Goal: Task Accomplishment & Management: Complete application form

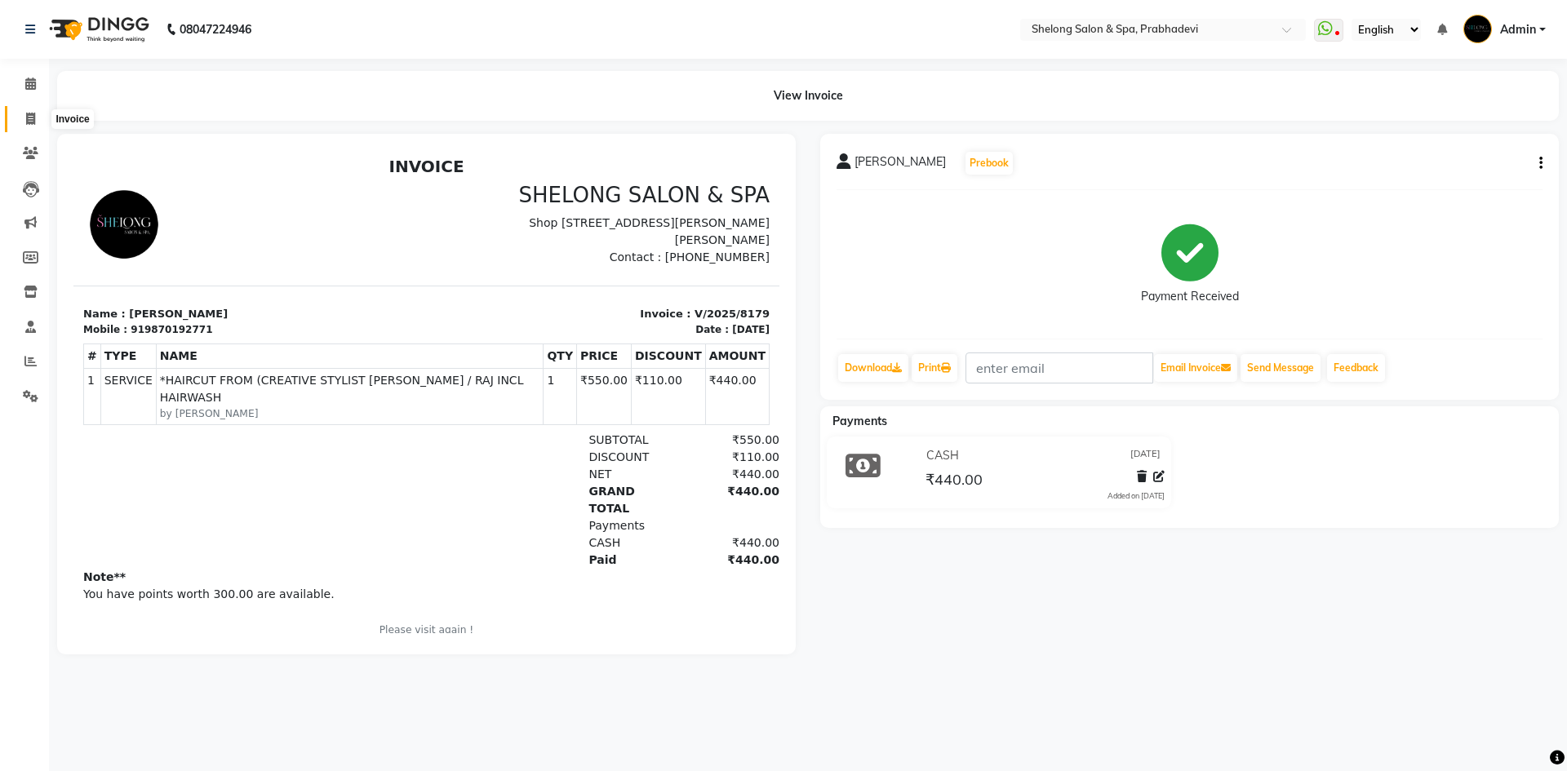
click at [24, 118] on span at bounding box center [30, 119] width 29 height 19
select select "service"
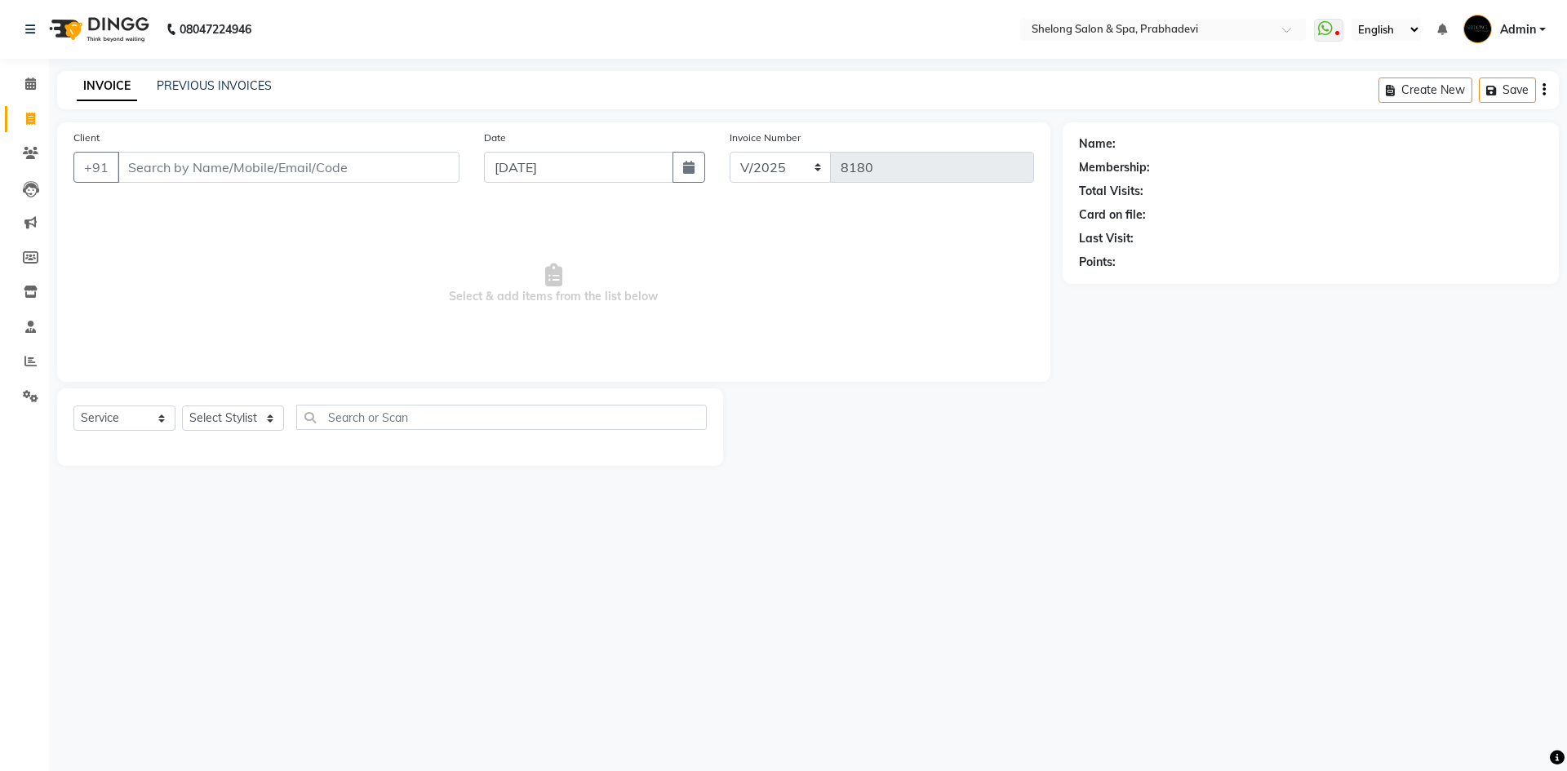
select select "16092"
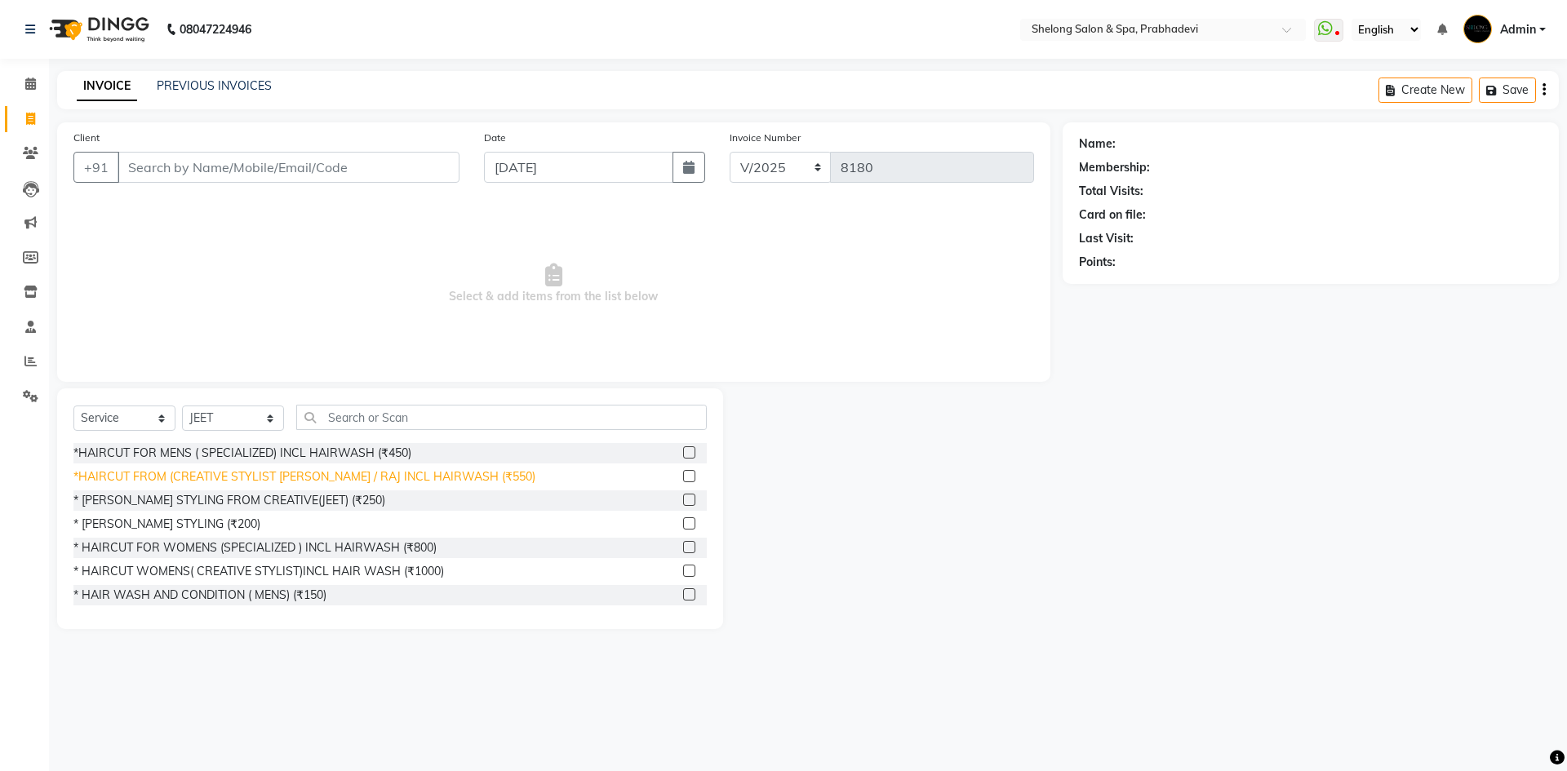
click at [411, 478] on div "*HAIRCUT FROM (CREATIVE STYLIST [PERSON_NAME] / RAJ INCL HAIRWASH (₹550)" at bounding box center [304, 476] width 462 height 17
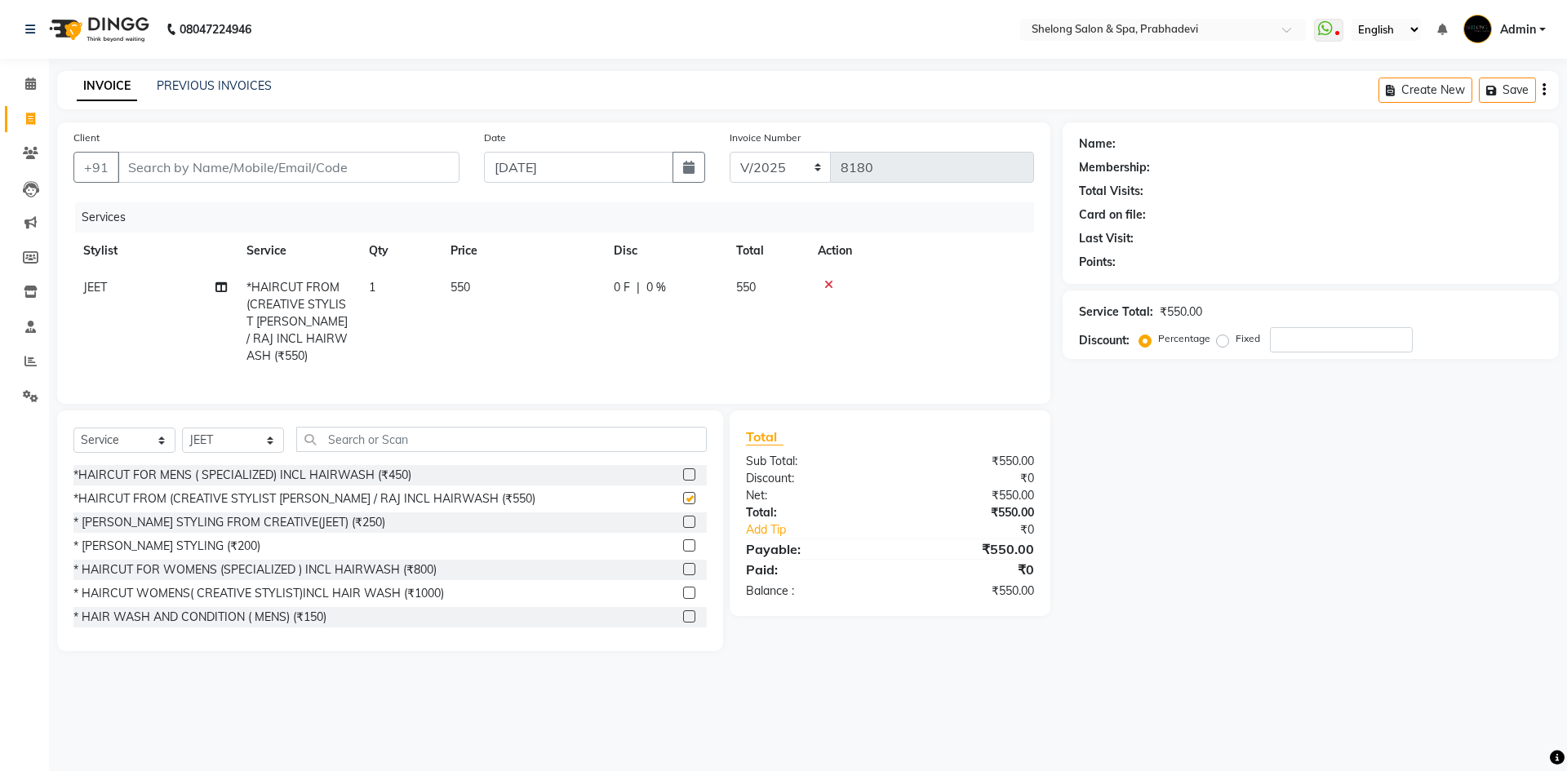
checkbox input "false"
click at [247, 433] on select "Select Stylist ( [PERSON_NAME] ) ( [PERSON_NAME] ) [PERSON_NAME] fojdur [PERSON…" at bounding box center [233, 440] width 102 height 25
select select "47990"
click at [182, 428] on select "Select Stylist ( [PERSON_NAME] ) ( [PERSON_NAME] ) [PERSON_NAME] fojdur [PERSON…" at bounding box center [233, 440] width 102 height 25
click at [208, 542] on div "* [PERSON_NAME] STYLING (₹200)" at bounding box center [166, 546] width 187 height 17
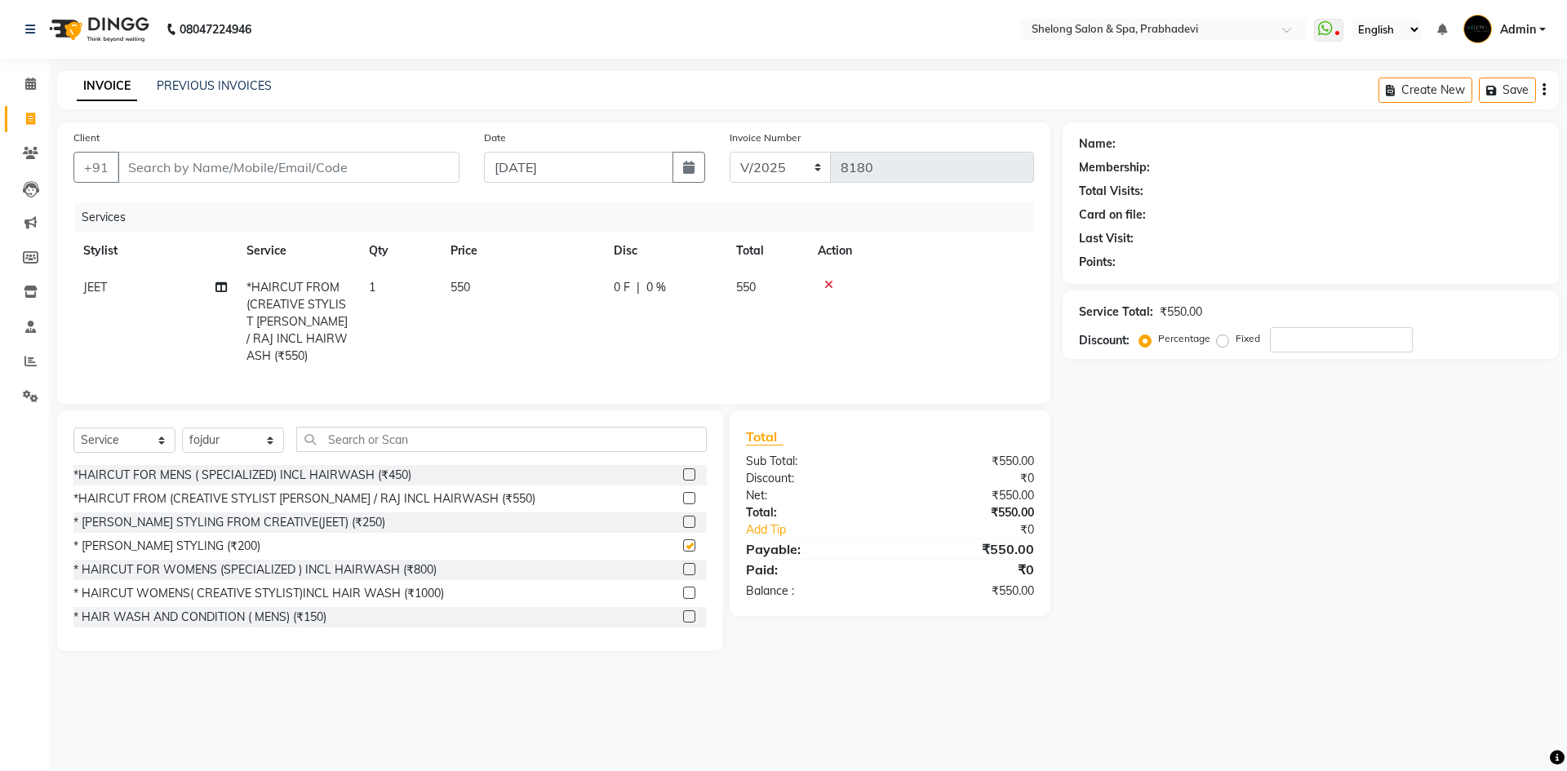
checkbox input "false"
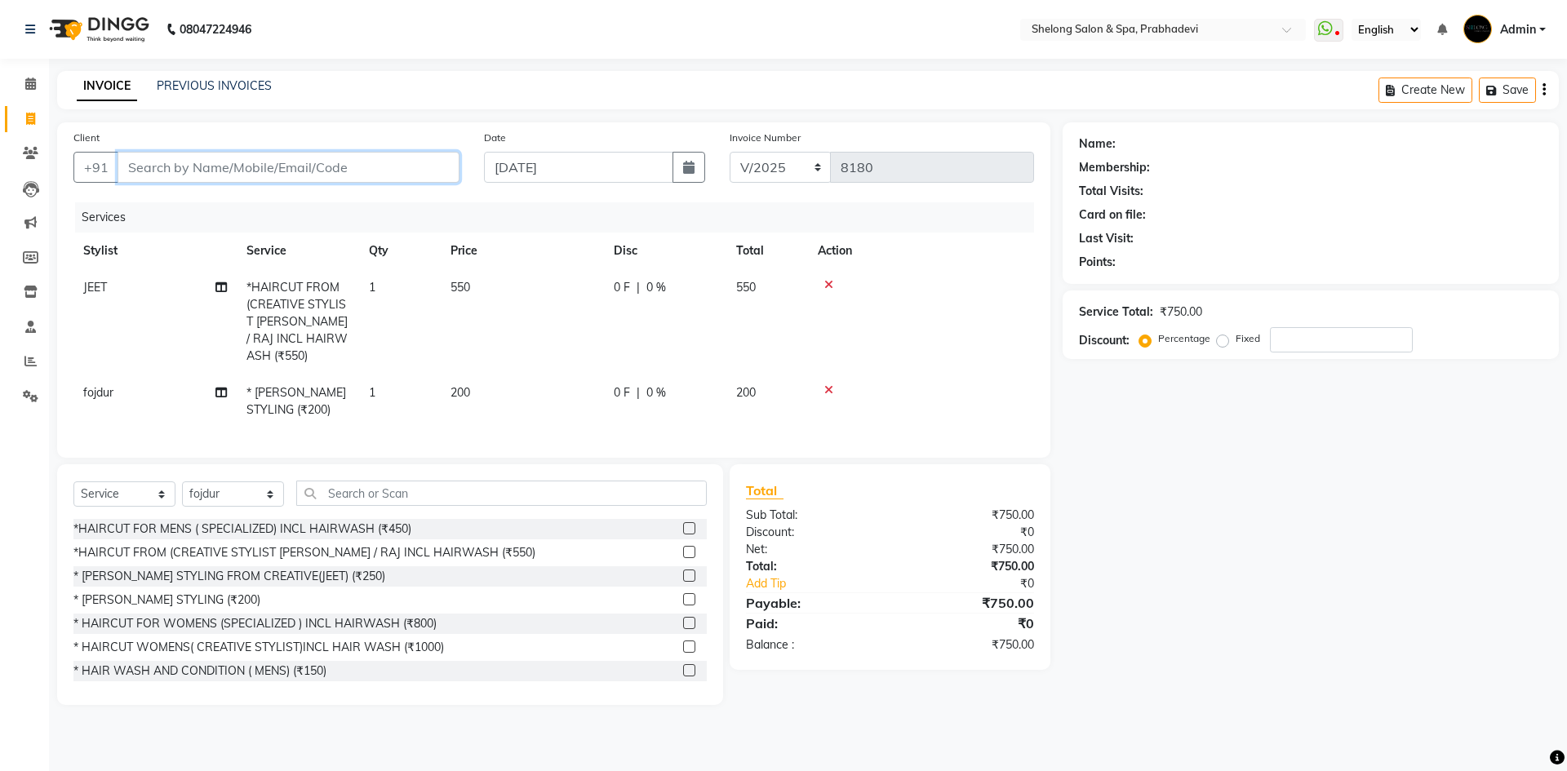
click at [138, 167] on input "Client" at bounding box center [289, 167] width 342 height 31
type input "9"
type input "0"
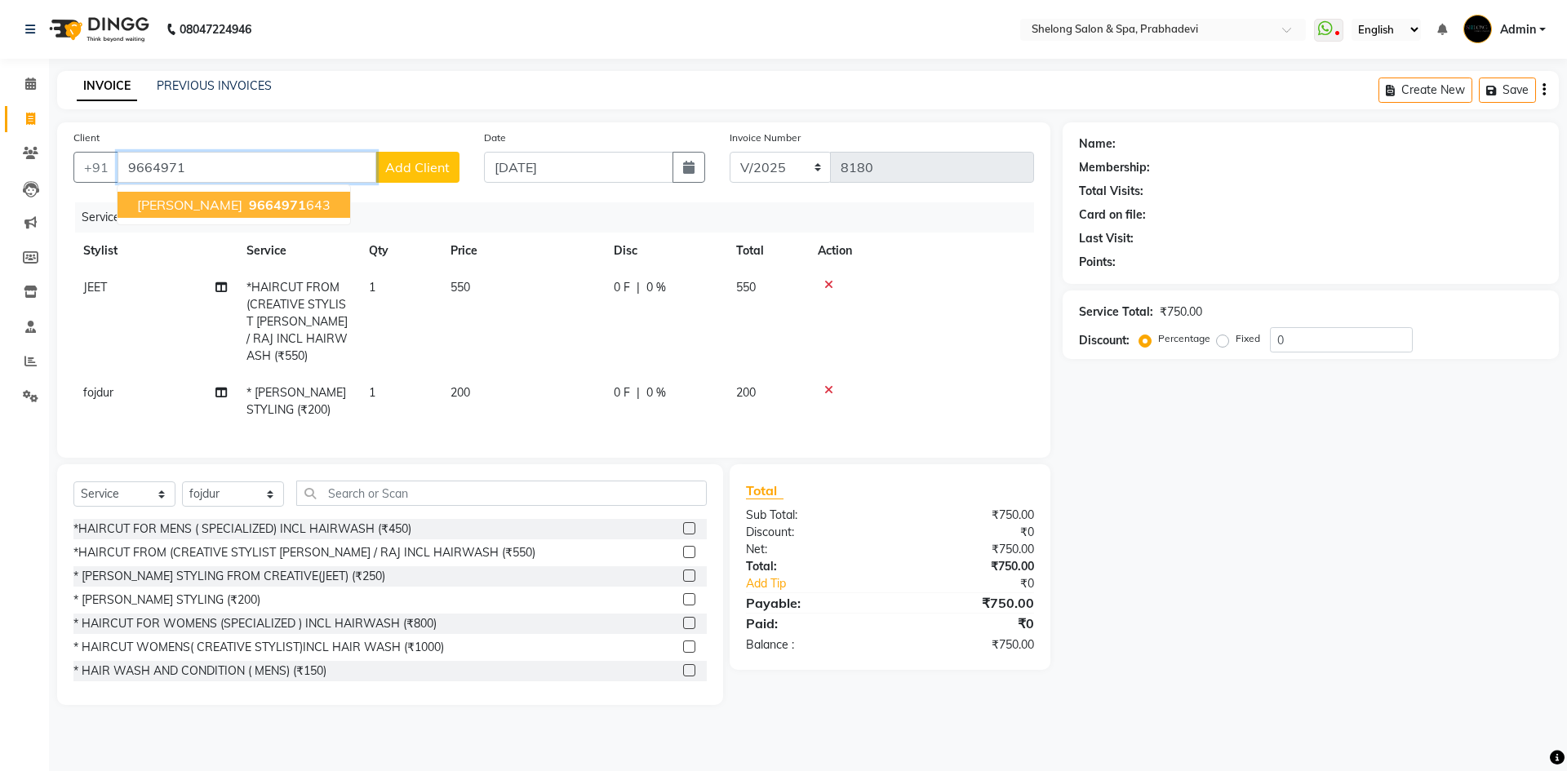
click at [213, 202] on span "[PERSON_NAME]" at bounding box center [189, 205] width 105 height 16
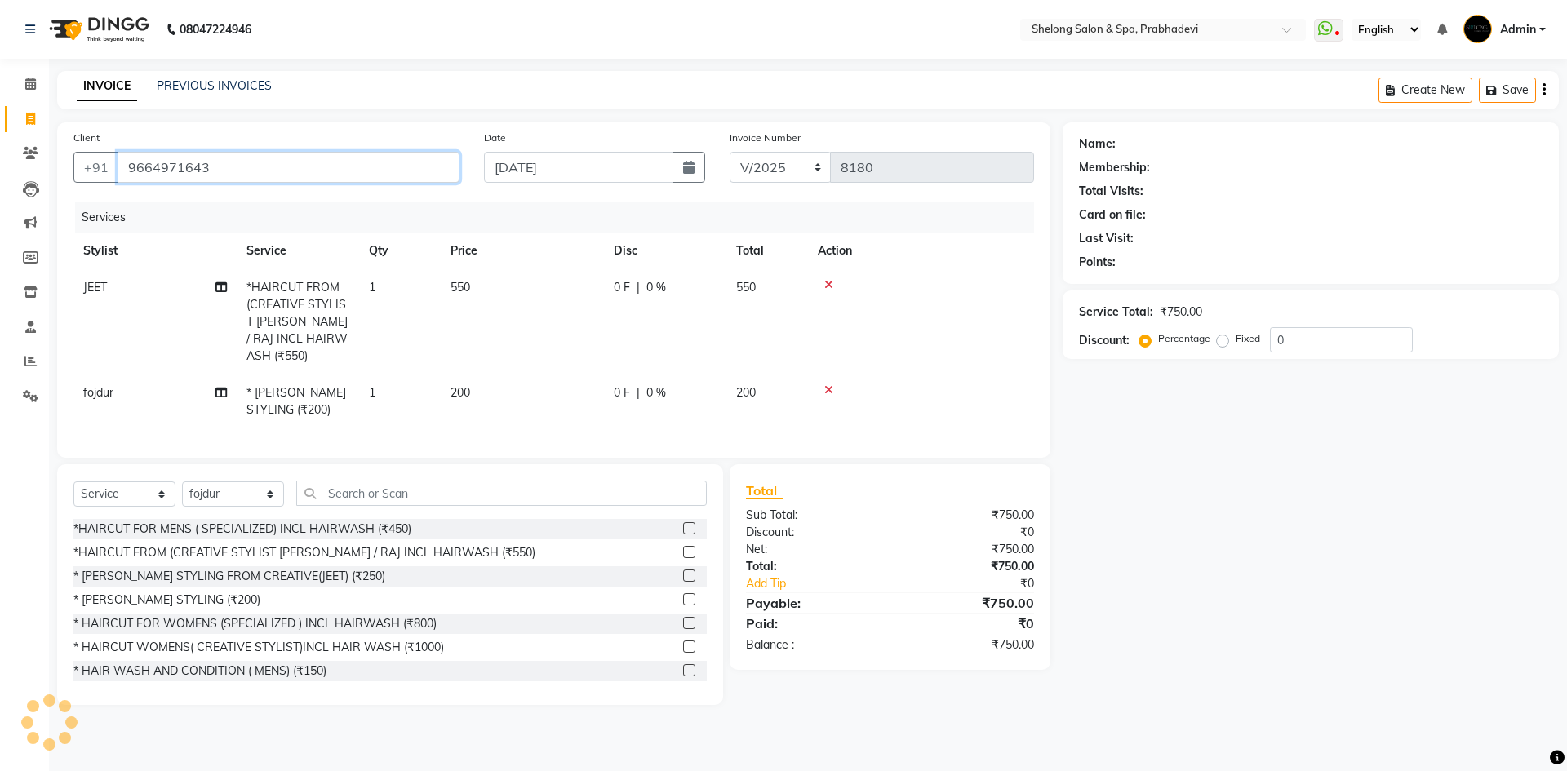
type input "9664971643"
type input "20"
select select "2: Object"
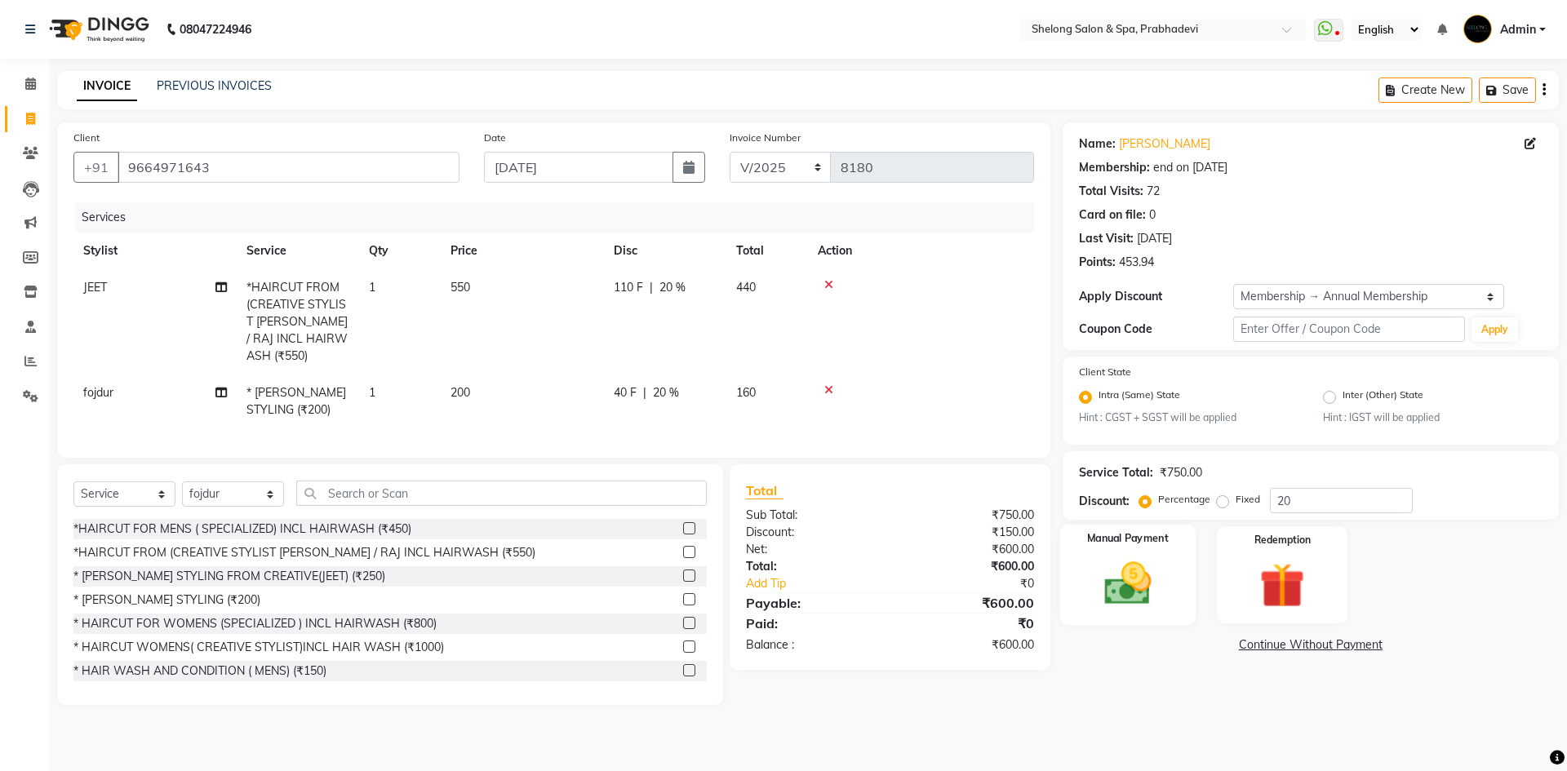
click at [1115, 584] on img at bounding box center [1128, 584] width 76 height 54
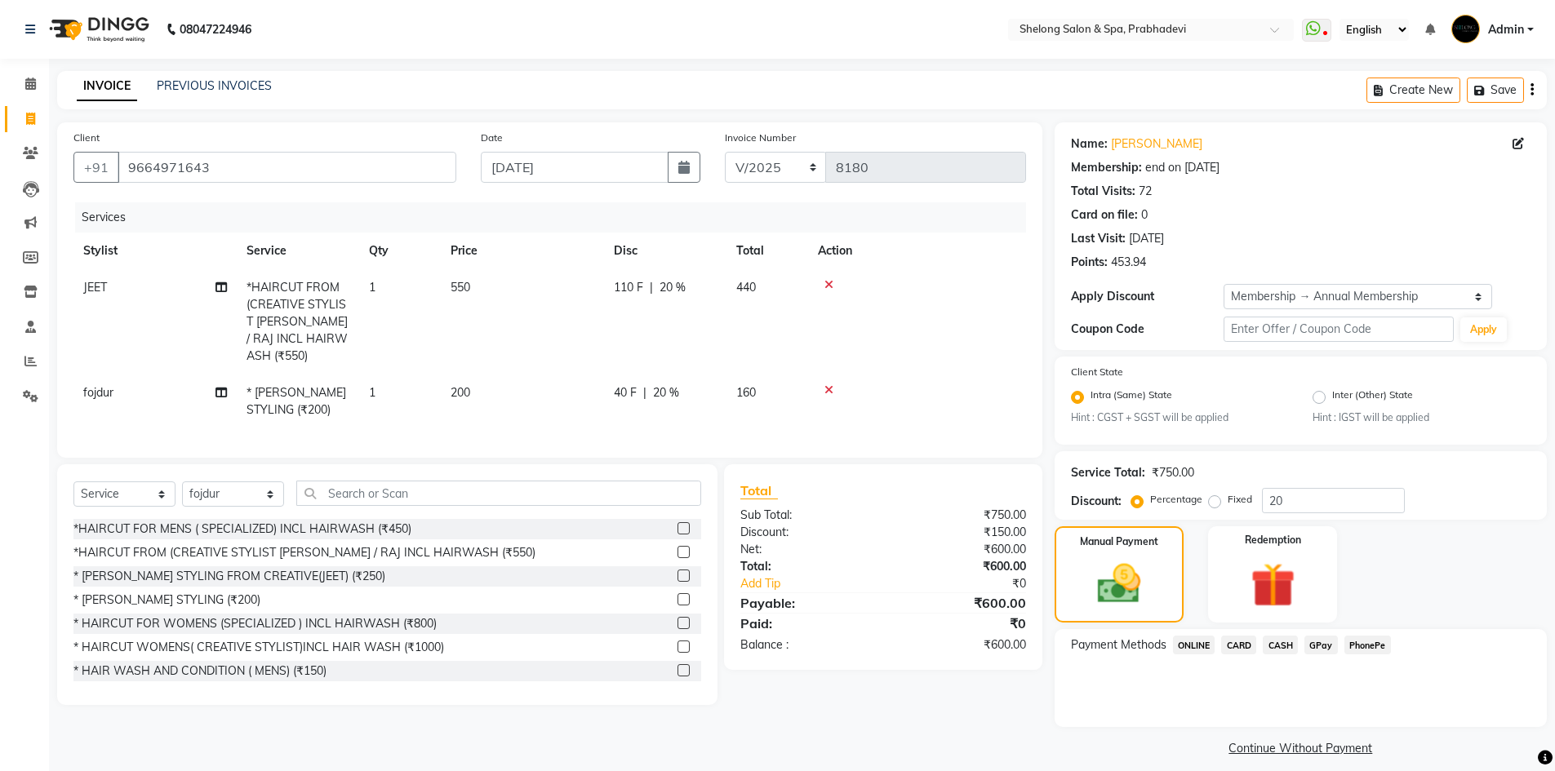
click at [1295, 645] on span "CASH" at bounding box center [1280, 645] width 35 height 19
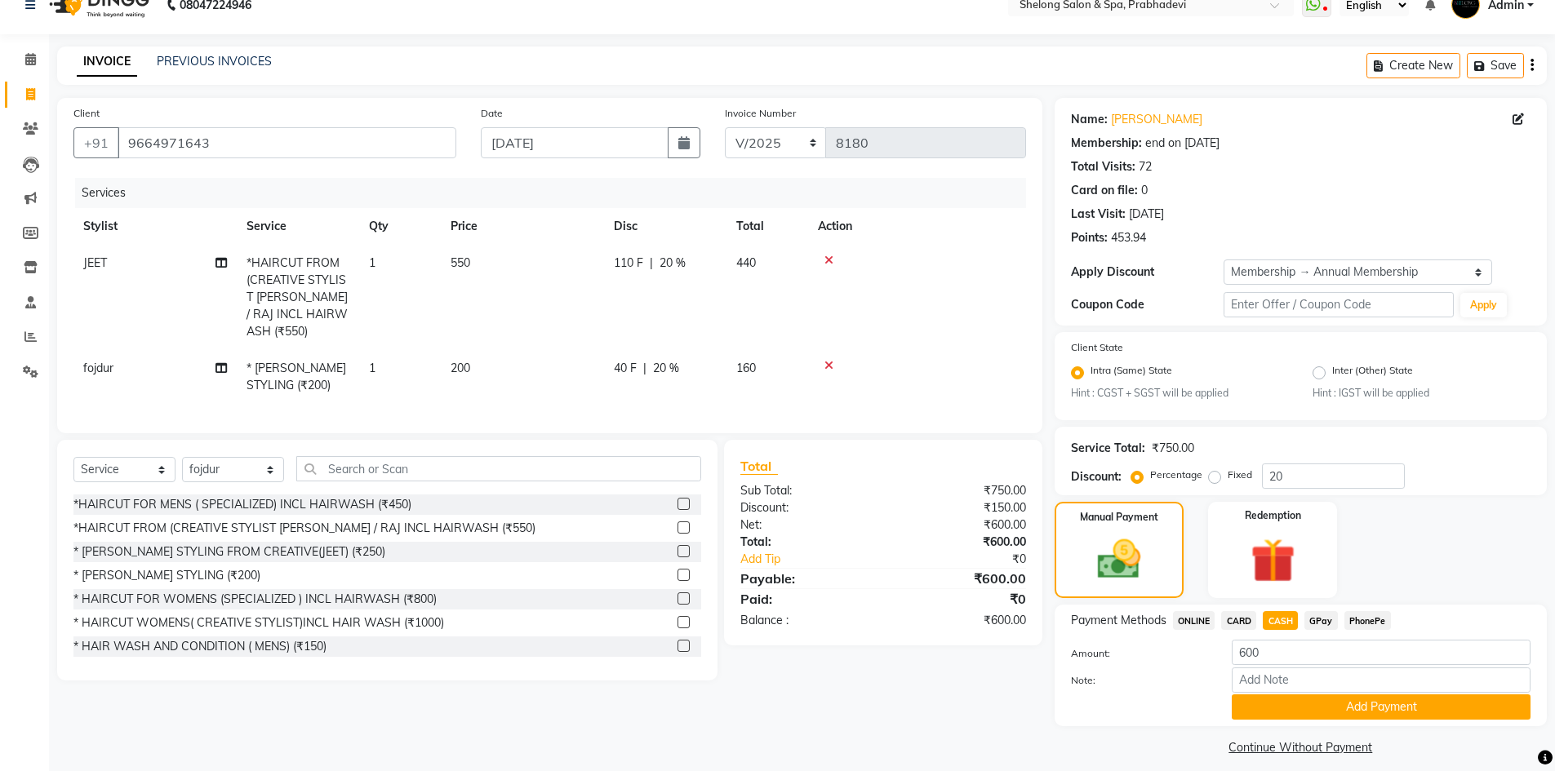
scroll to position [38, 0]
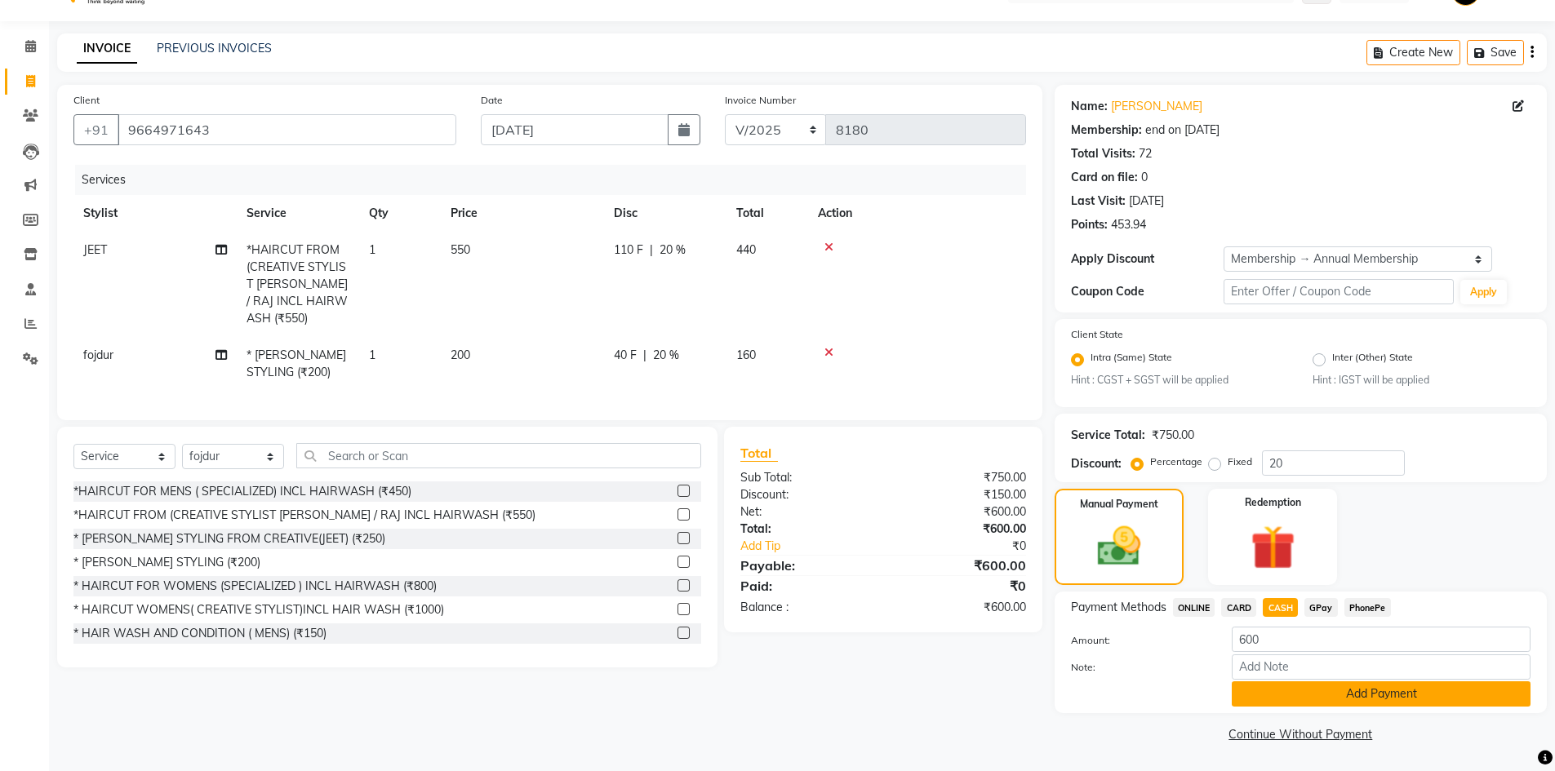
click at [1384, 694] on button "Add Payment" at bounding box center [1381, 694] width 299 height 25
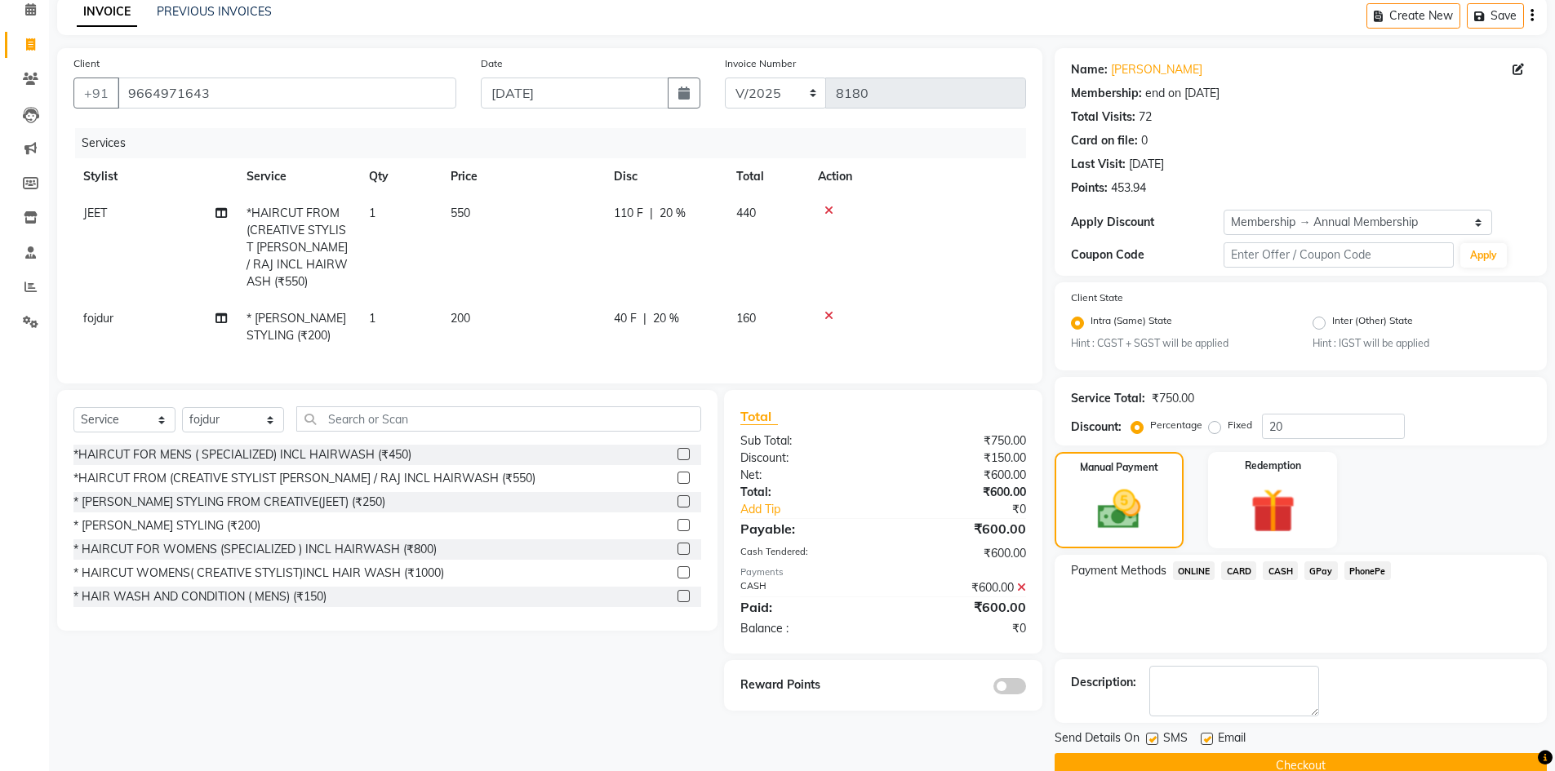
scroll to position [106, 0]
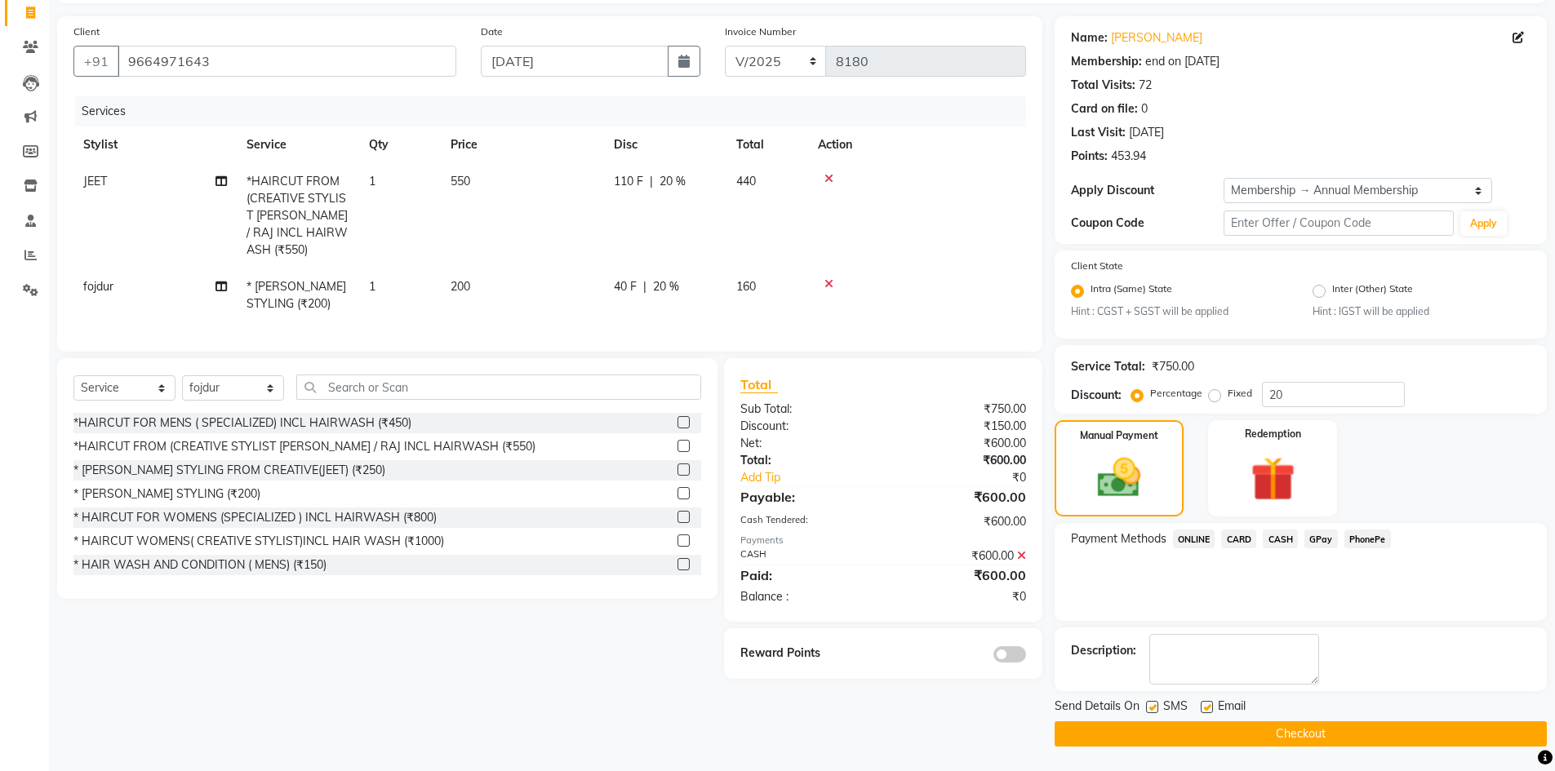
click at [1003, 657] on span at bounding box center [1009, 654] width 33 height 16
click at [1026, 657] on input "checkbox" at bounding box center [1026, 657] width 0 height 0
click at [1187, 747] on button "Checkout" at bounding box center [1300, 733] width 492 height 25
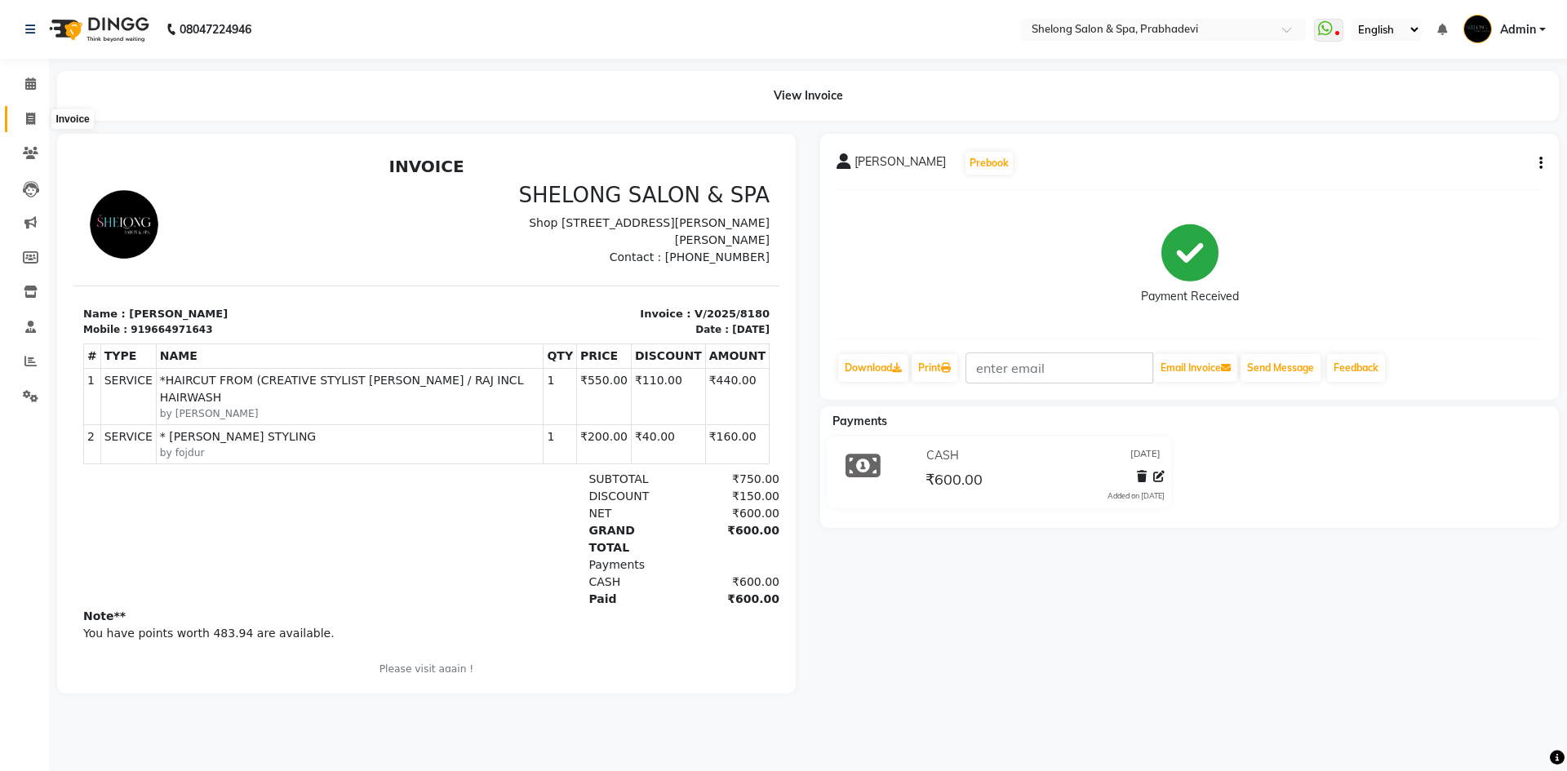
click at [29, 120] on icon at bounding box center [30, 119] width 9 height 12
select select "service"
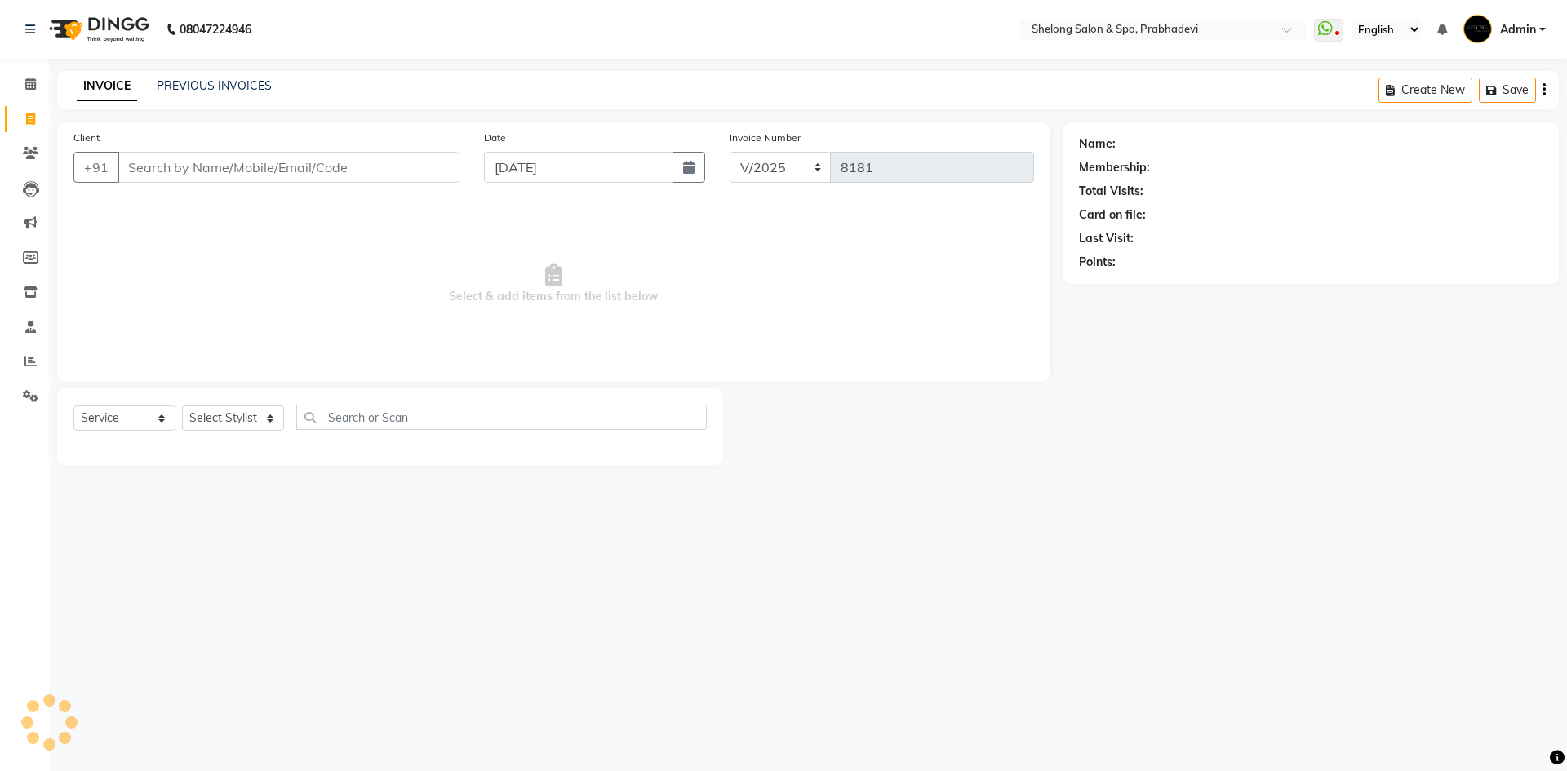
select select "16092"
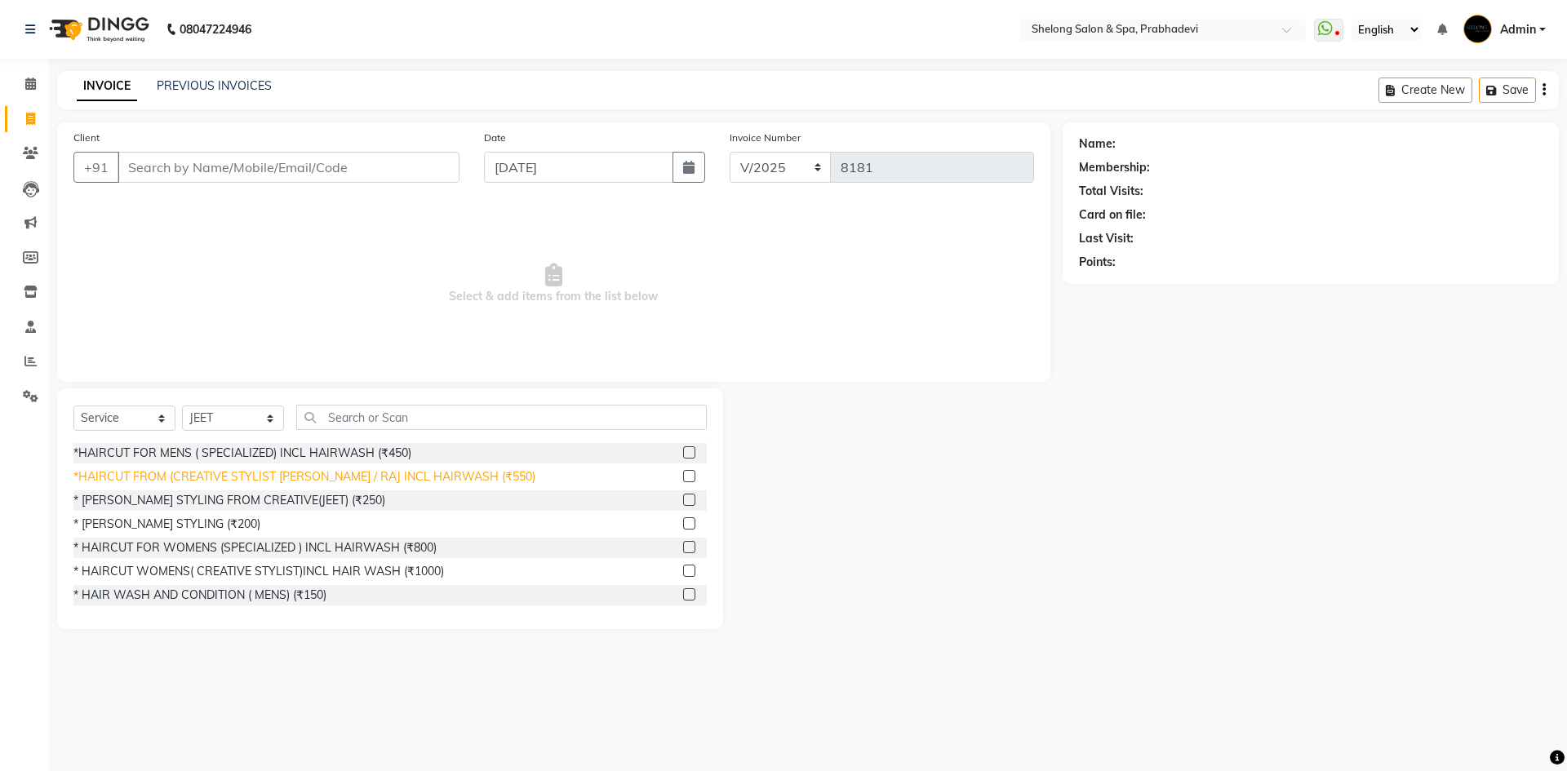
click at [244, 472] on div "*HAIRCUT FROM (CREATIVE STYLIST [PERSON_NAME] / RAJ INCL HAIRWASH (₹550)" at bounding box center [304, 476] width 462 height 17
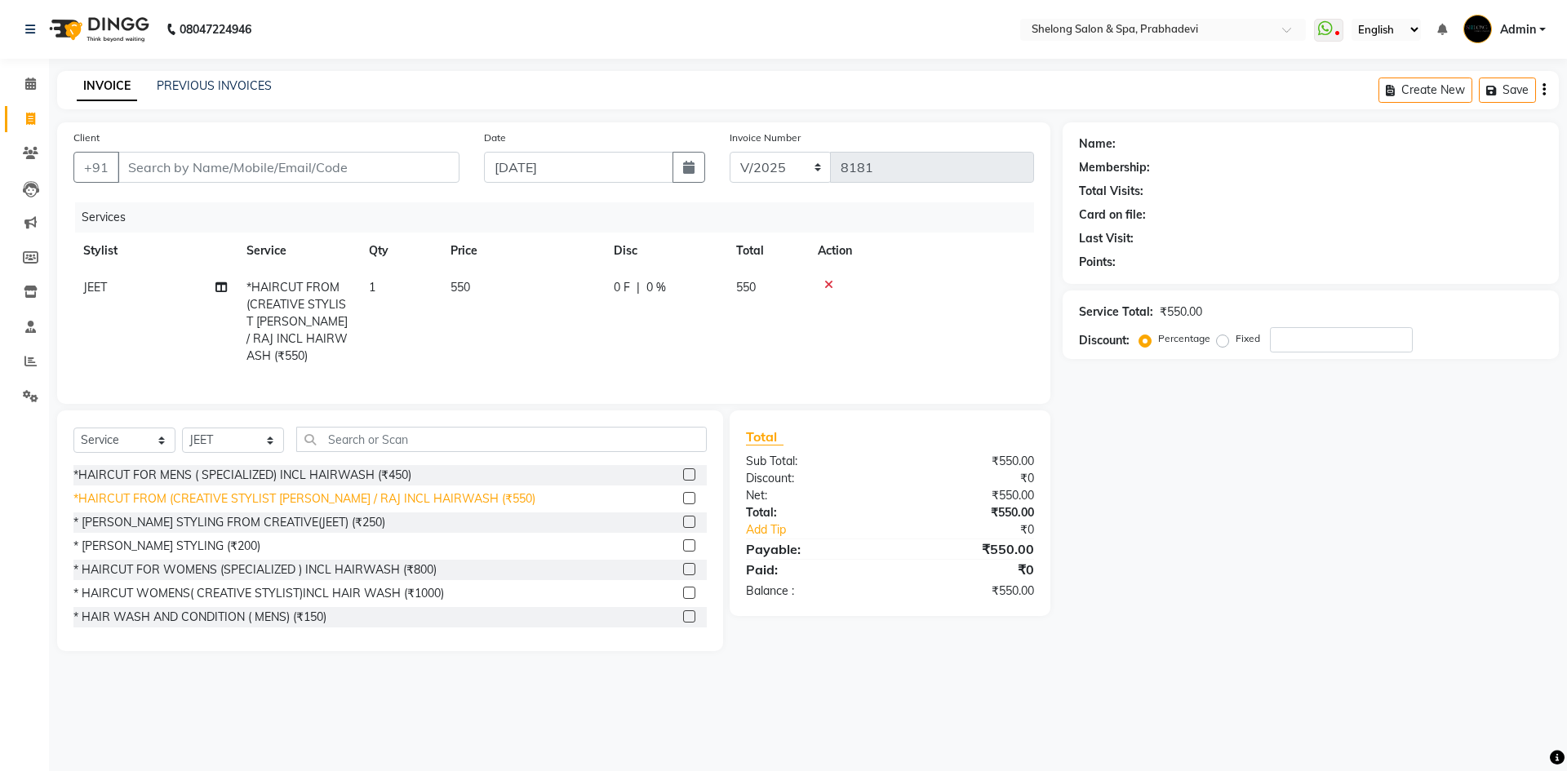
click at [242, 496] on div "*HAIRCUT FROM (CREATIVE STYLIST [PERSON_NAME] / RAJ INCL HAIRWASH (₹550)" at bounding box center [304, 499] width 462 height 17
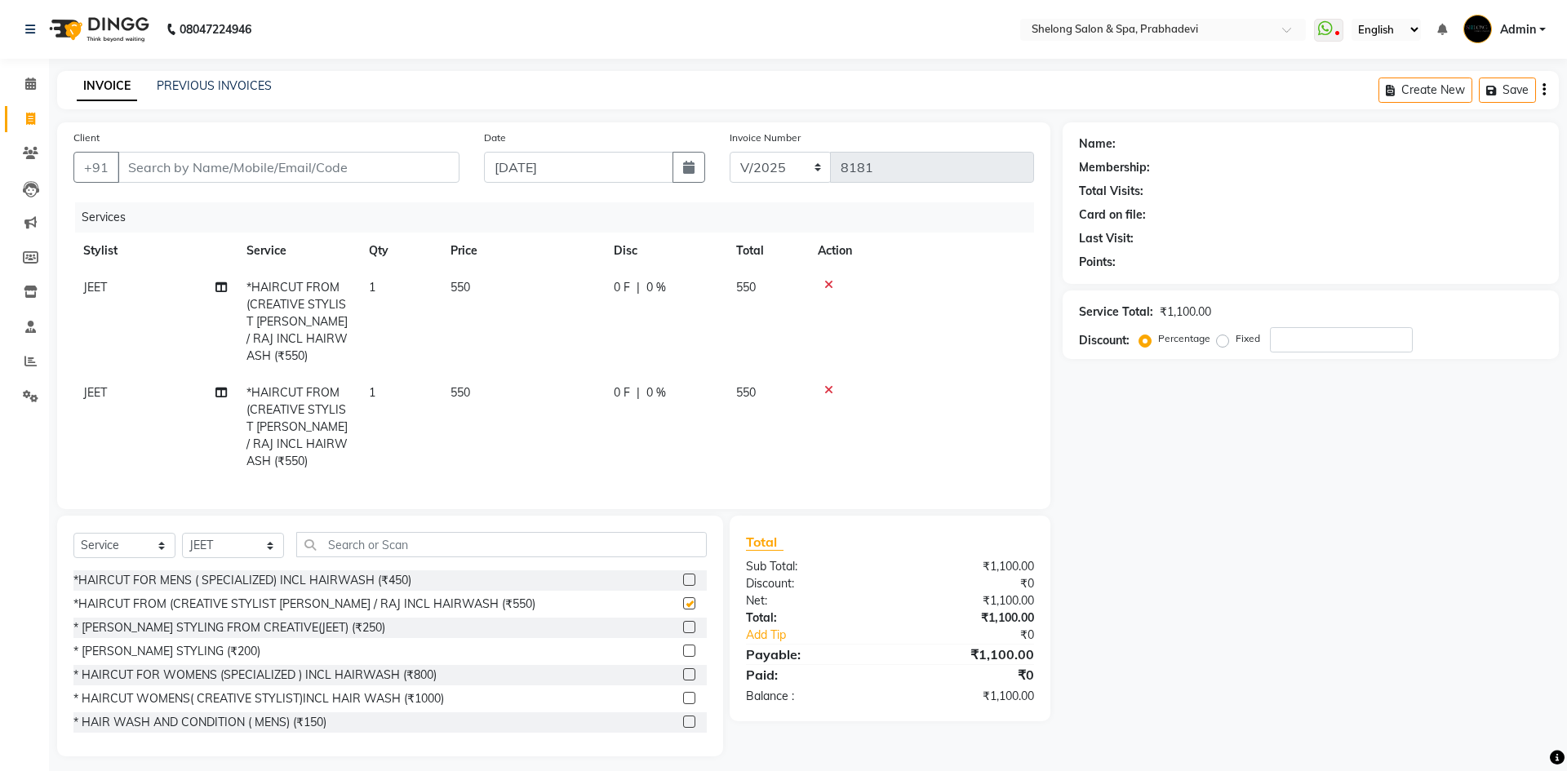
checkbox input "false"
drag, startPoint x: 252, startPoint y: 521, endPoint x: 250, endPoint y: 513, distance: 8.5
click at [252, 533] on select "Select Stylist ( [PERSON_NAME] ) ( [PERSON_NAME] ) [PERSON_NAME] fojdur [PERSON…" at bounding box center [233, 545] width 102 height 25
select select "47990"
click at [182, 533] on select "Select Stylist ( [PERSON_NAME] ) ( [PERSON_NAME] ) [PERSON_NAME] fojdur [PERSON…" at bounding box center [233, 545] width 102 height 25
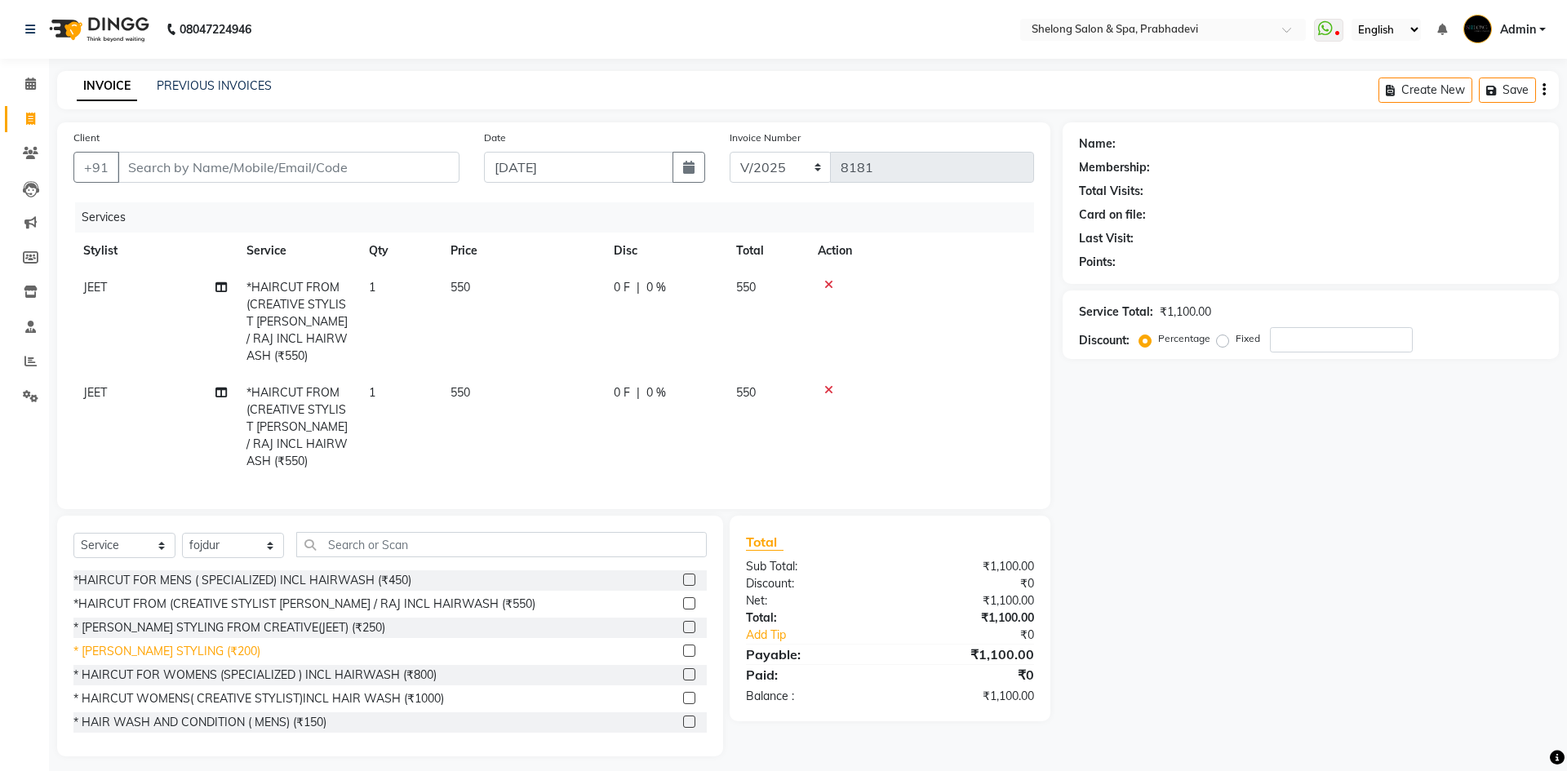
click at [191, 643] on div "* [PERSON_NAME] STYLING (₹200)" at bounding box center [166, 651] width 187 height 17
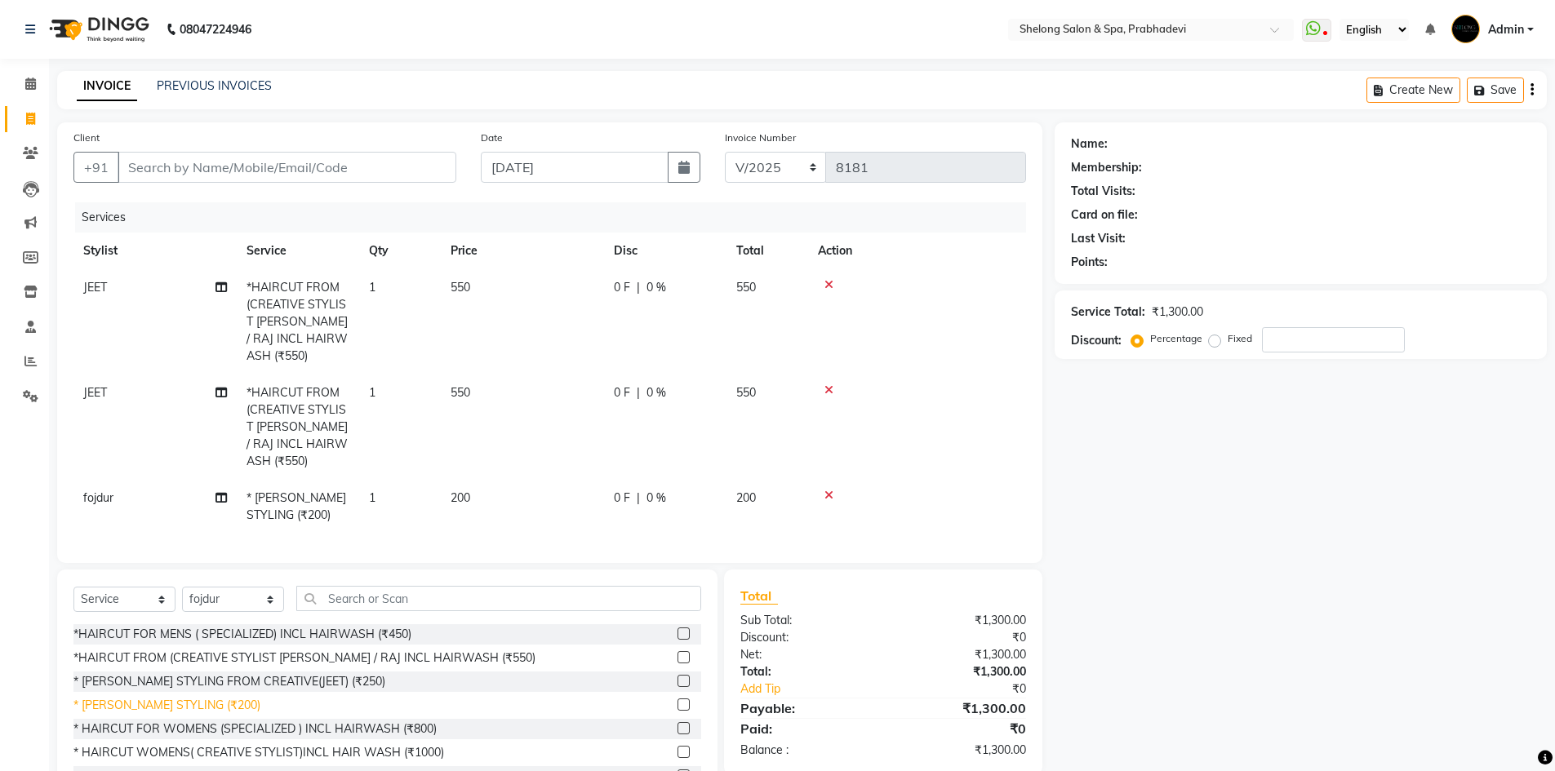
click at [193, 697] on div "* [PERSON_NAME] STYLING (₹200)" at bounding box center [166, 705] width 187 height 17
checkbox input "false"
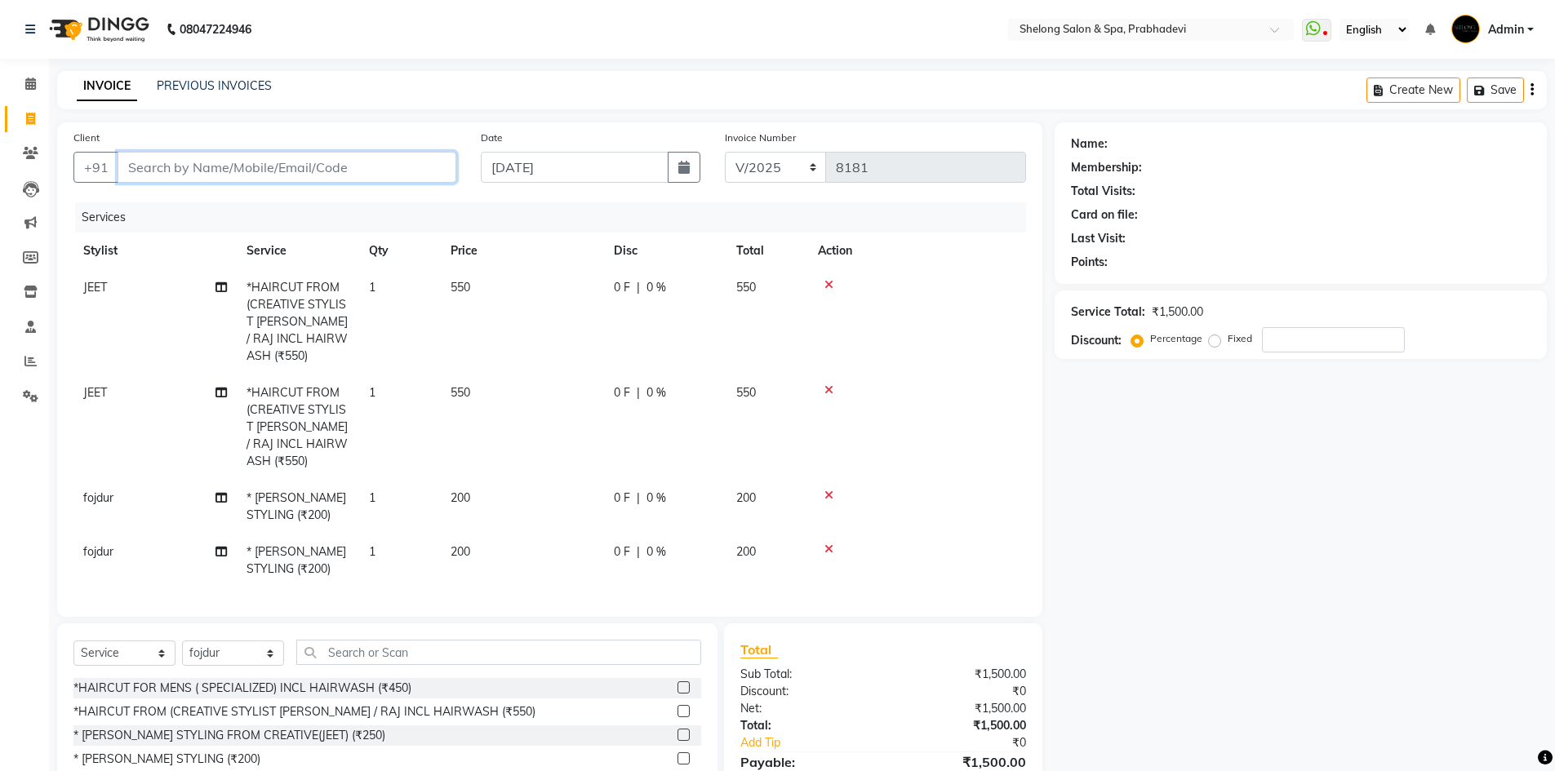
click at [199, 170] on input "Client" at bounding box center [287, 167] width 339 height 31
type input "7"
type input "0"
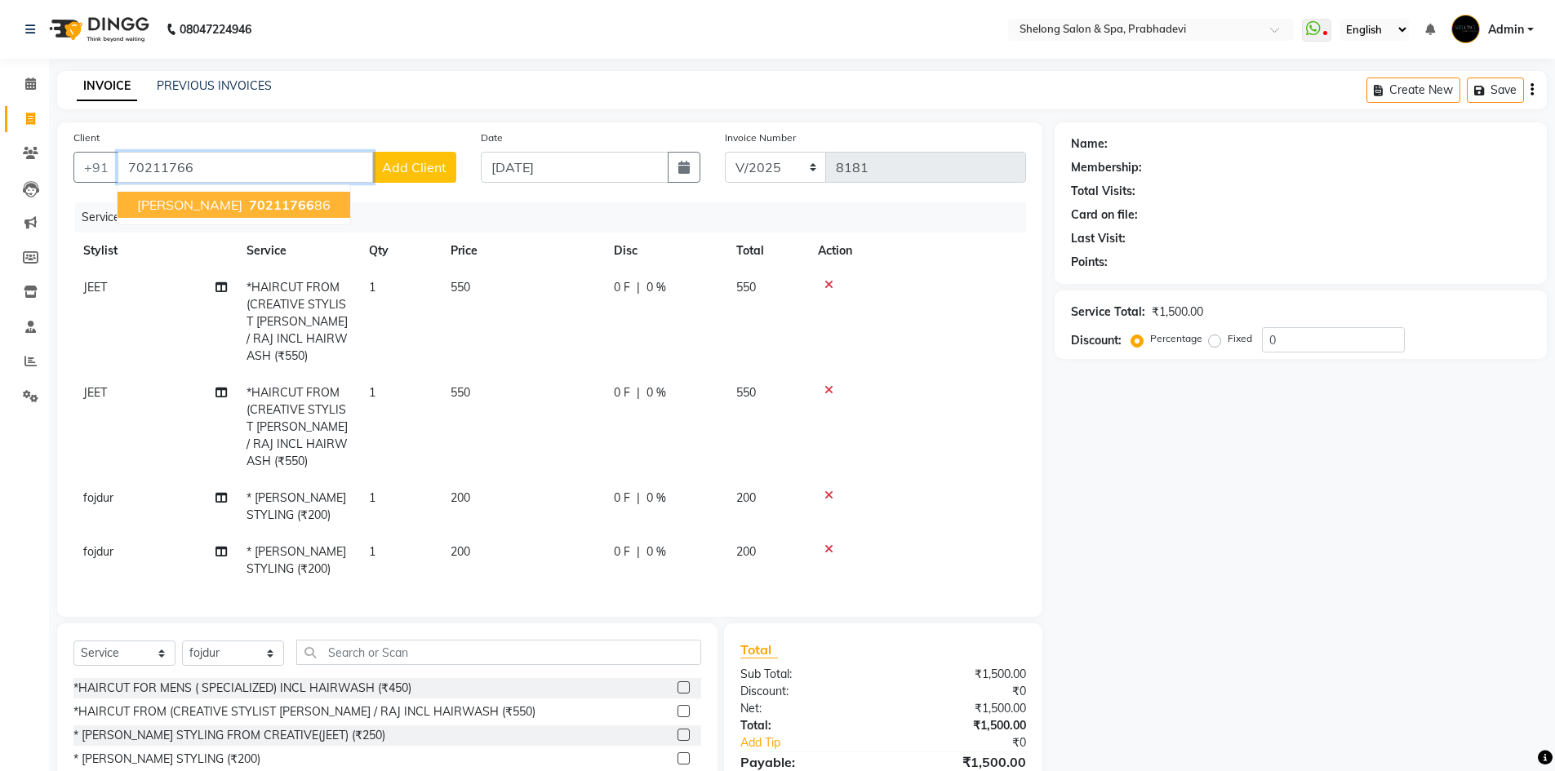
click at [196, 198] on span "[PERSON_NAME]" at bounding box center [189, 205] width 105 height 16
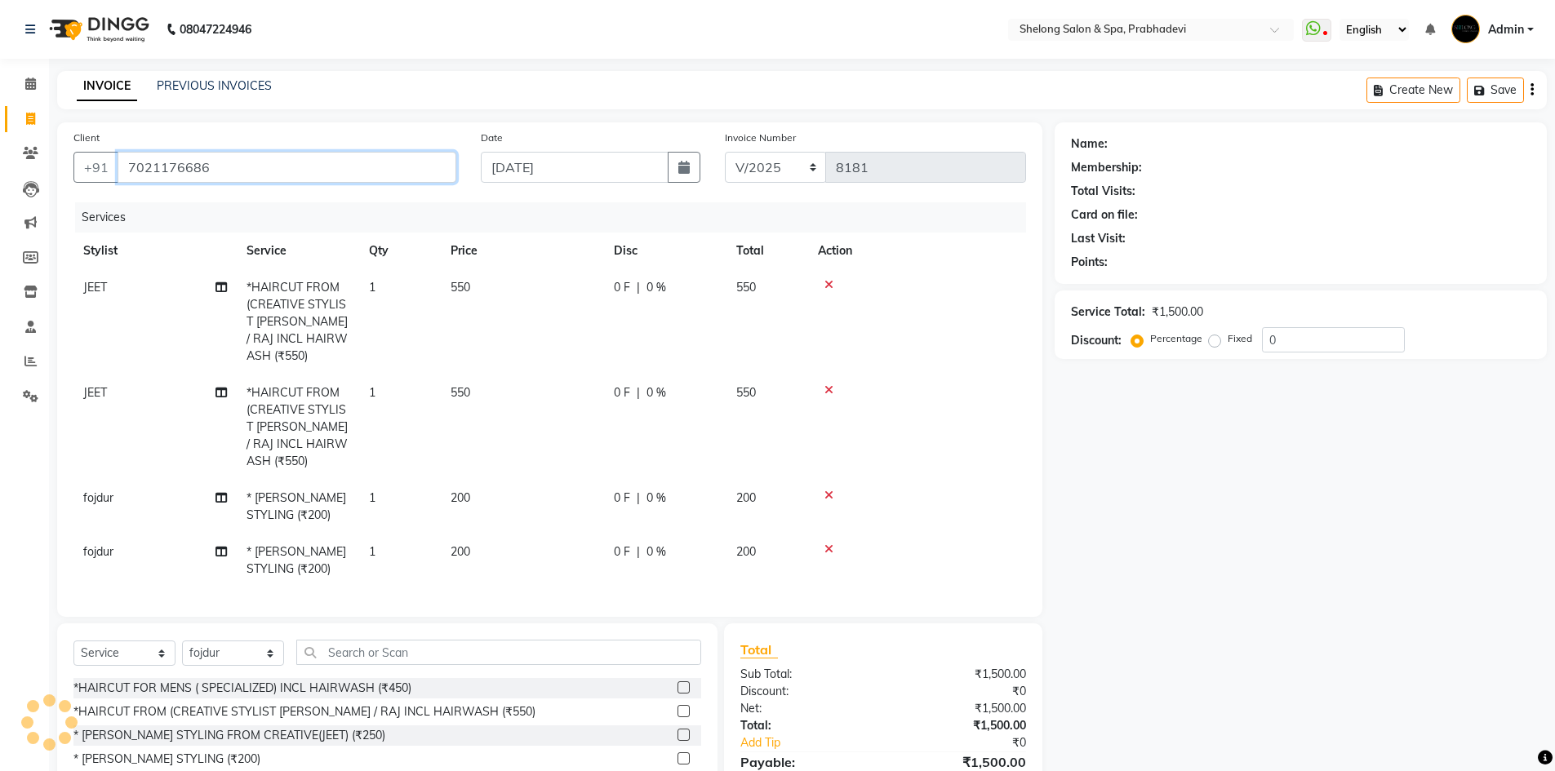
type input "7021176686"
select select "2: Object"
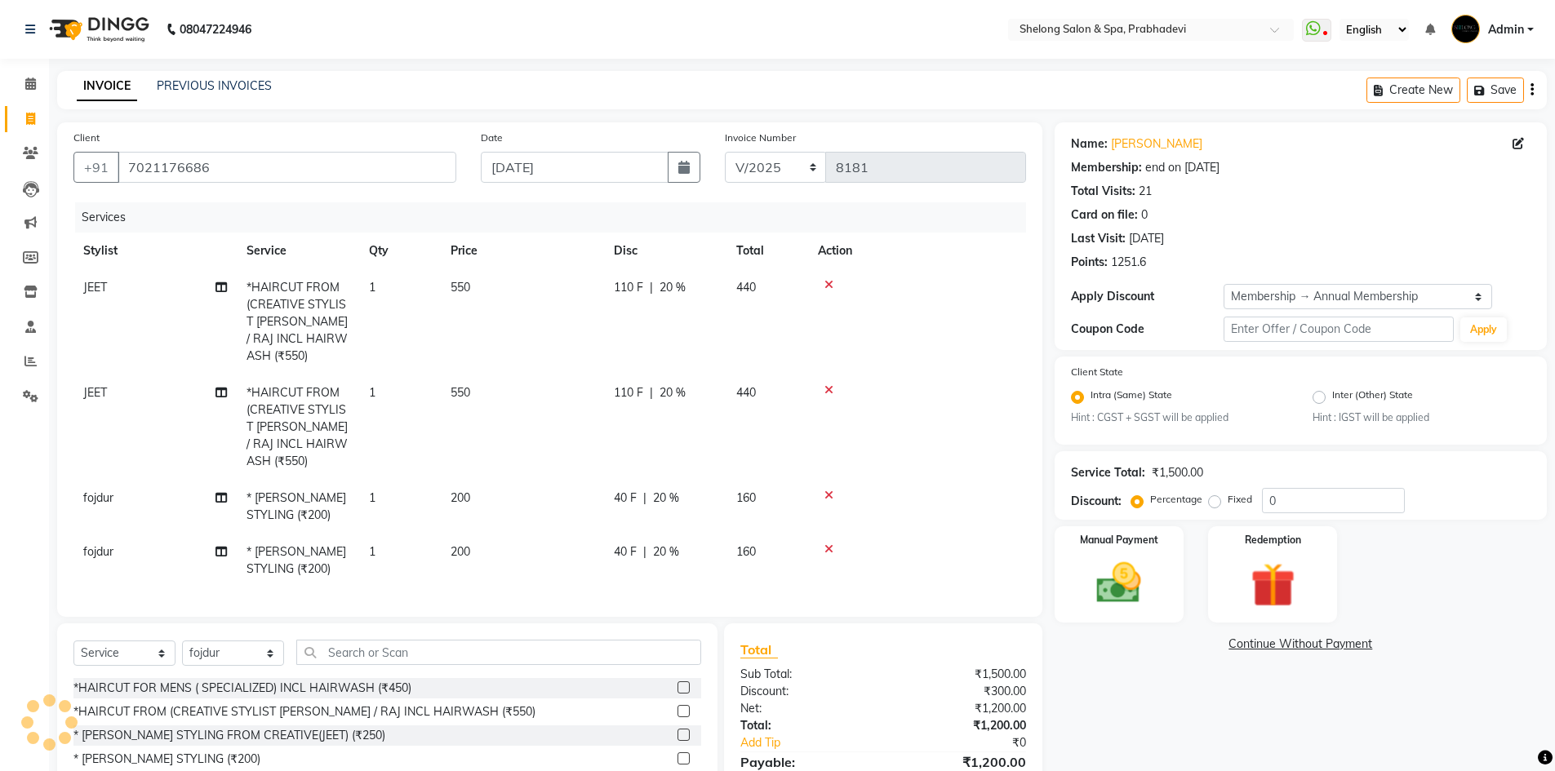
type input "20"
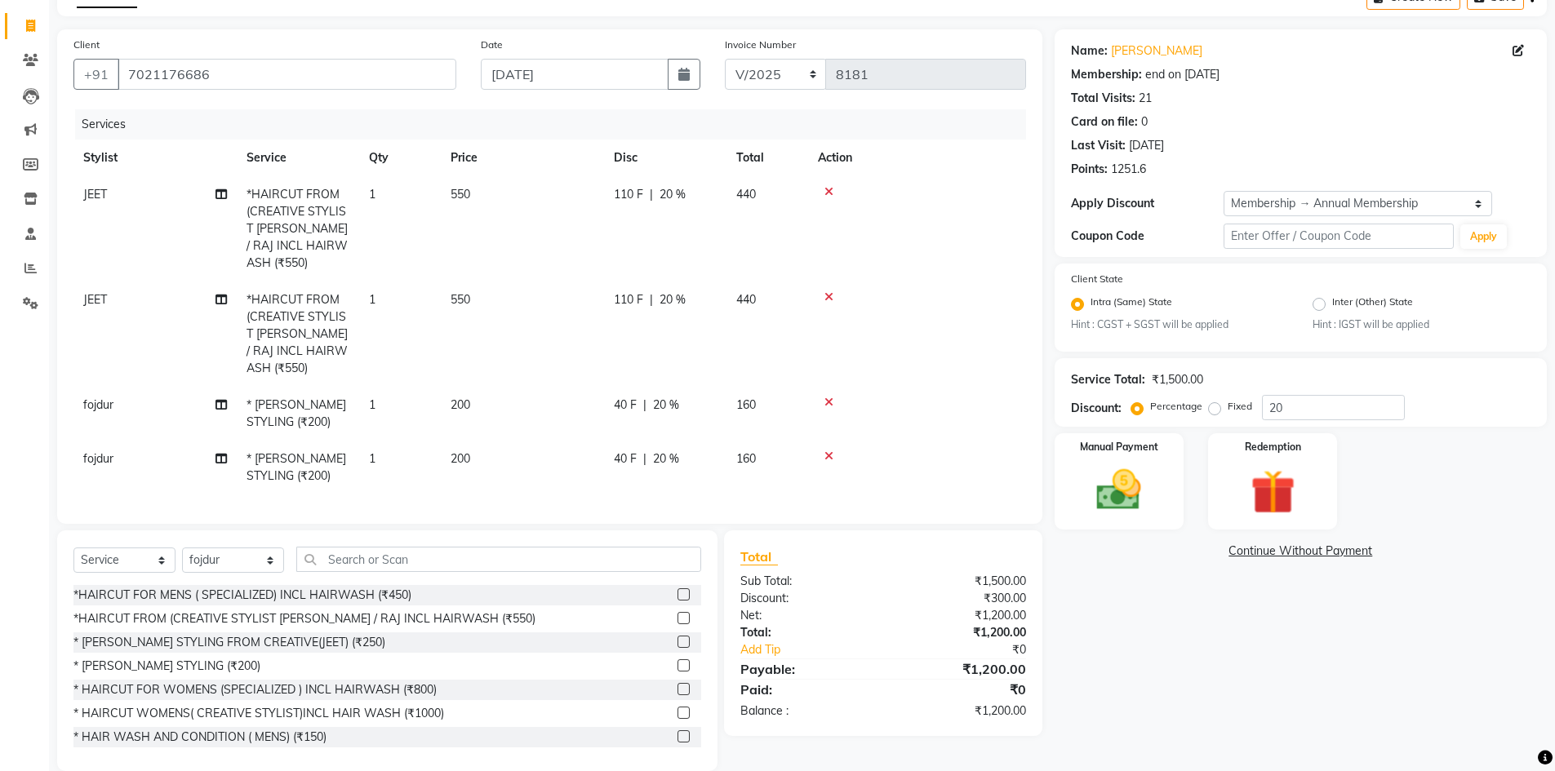
scroll to position [95, 0]
click at [1153, 508] on img at bounding box center [1118, 488] width 75 height 53
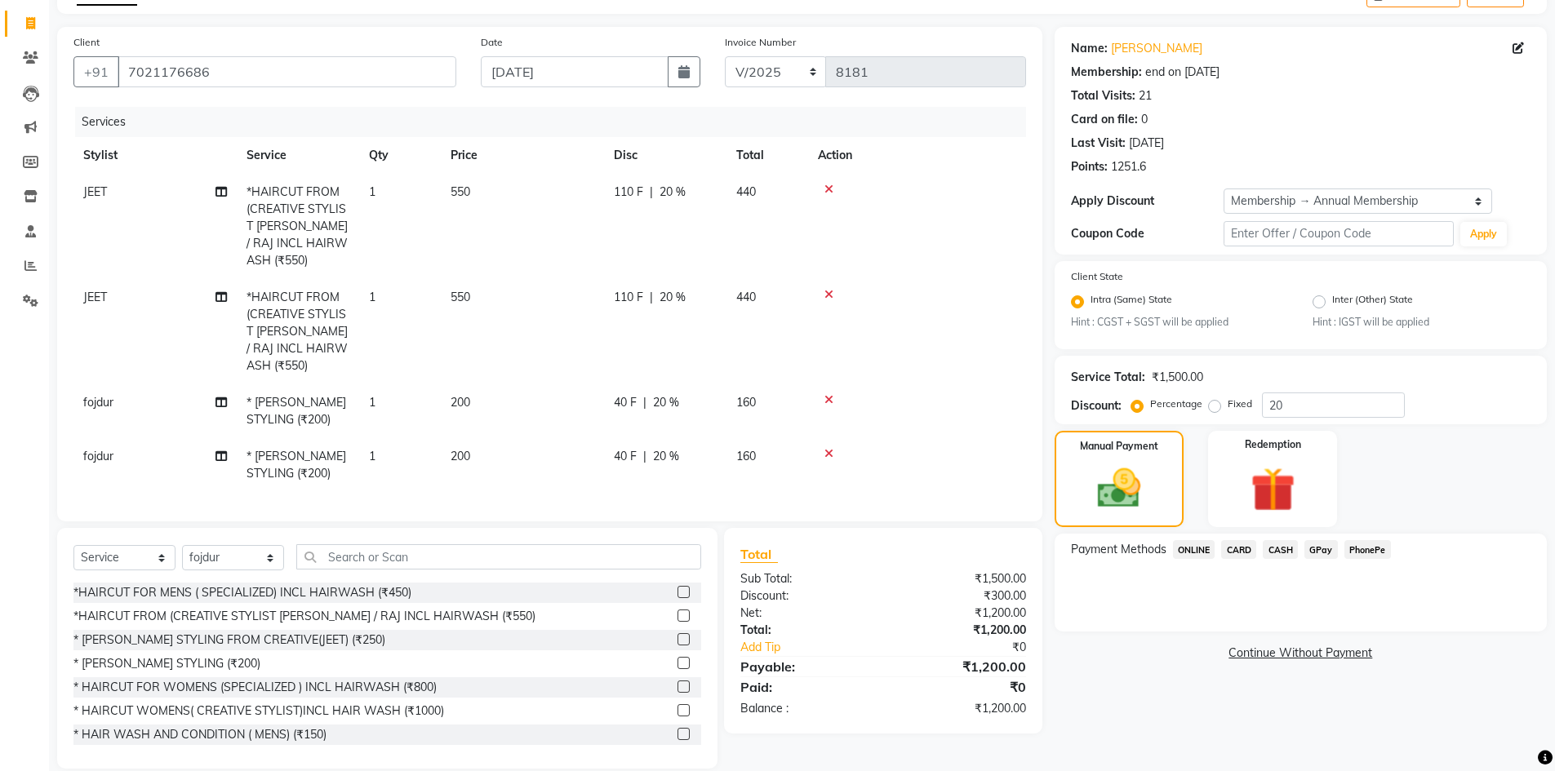
click at [1321, 545] on span "GPay" at bounding box center [1320, 549] width 33 height 19
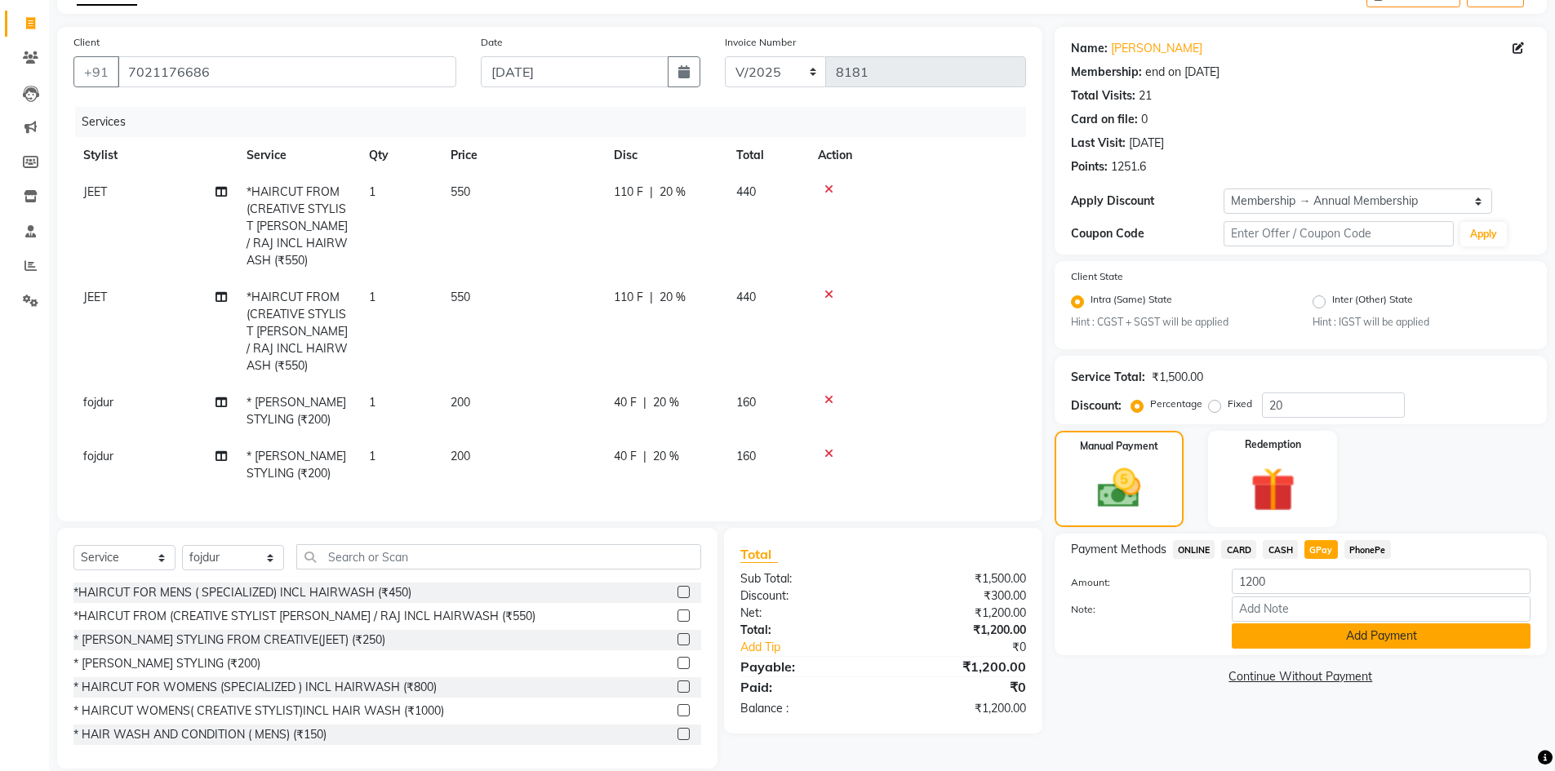
click at [1252, 629] on button "Add Payment" at bounding box center [1381, 636] width 299 height 25
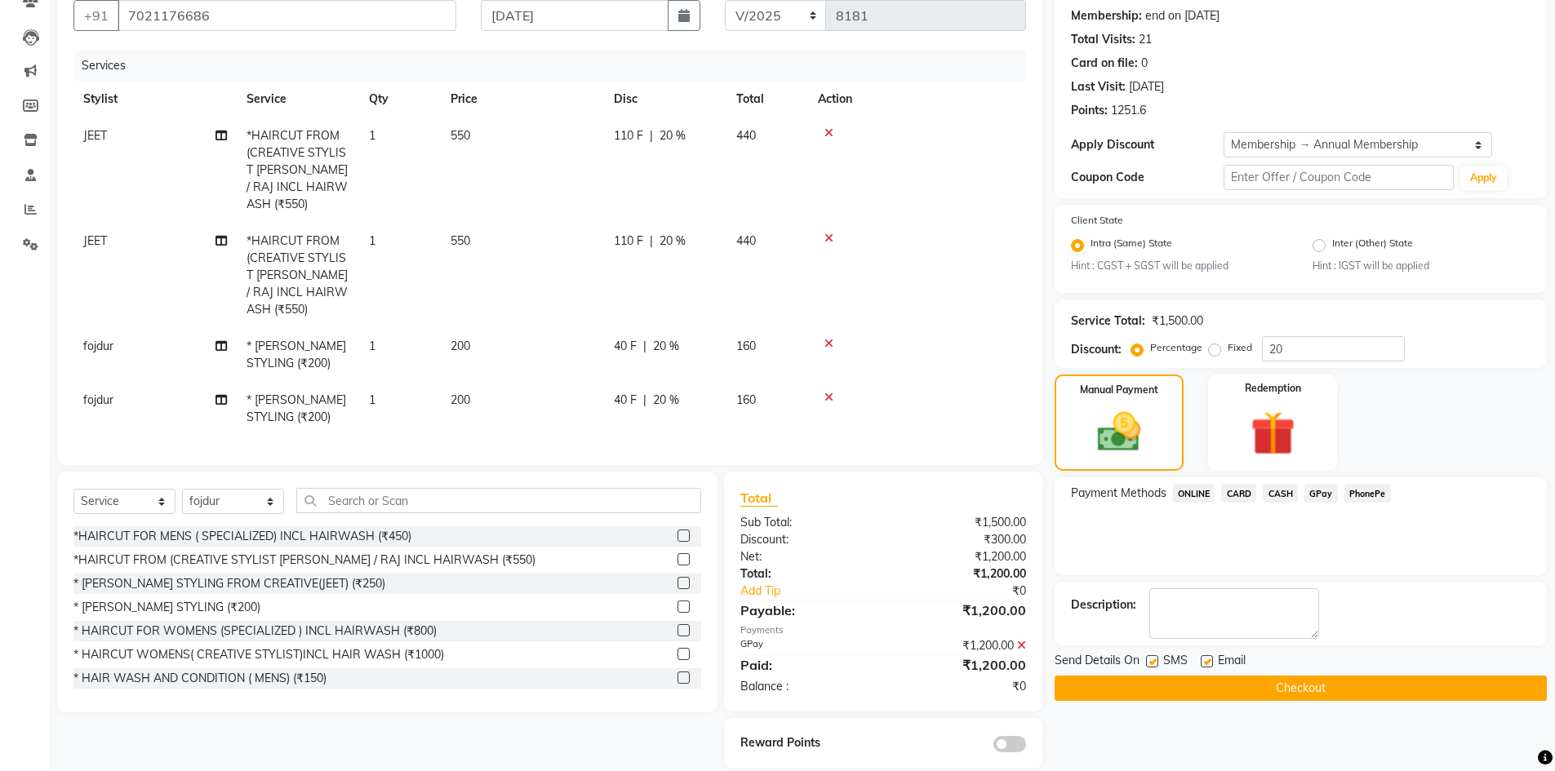
click at [1003, 736] on span at bounding box center [1009, 744] width 33 height 16
click at [1026, 747] on input "checkbox" at bounding box center [1026, 747] width 0 height 0
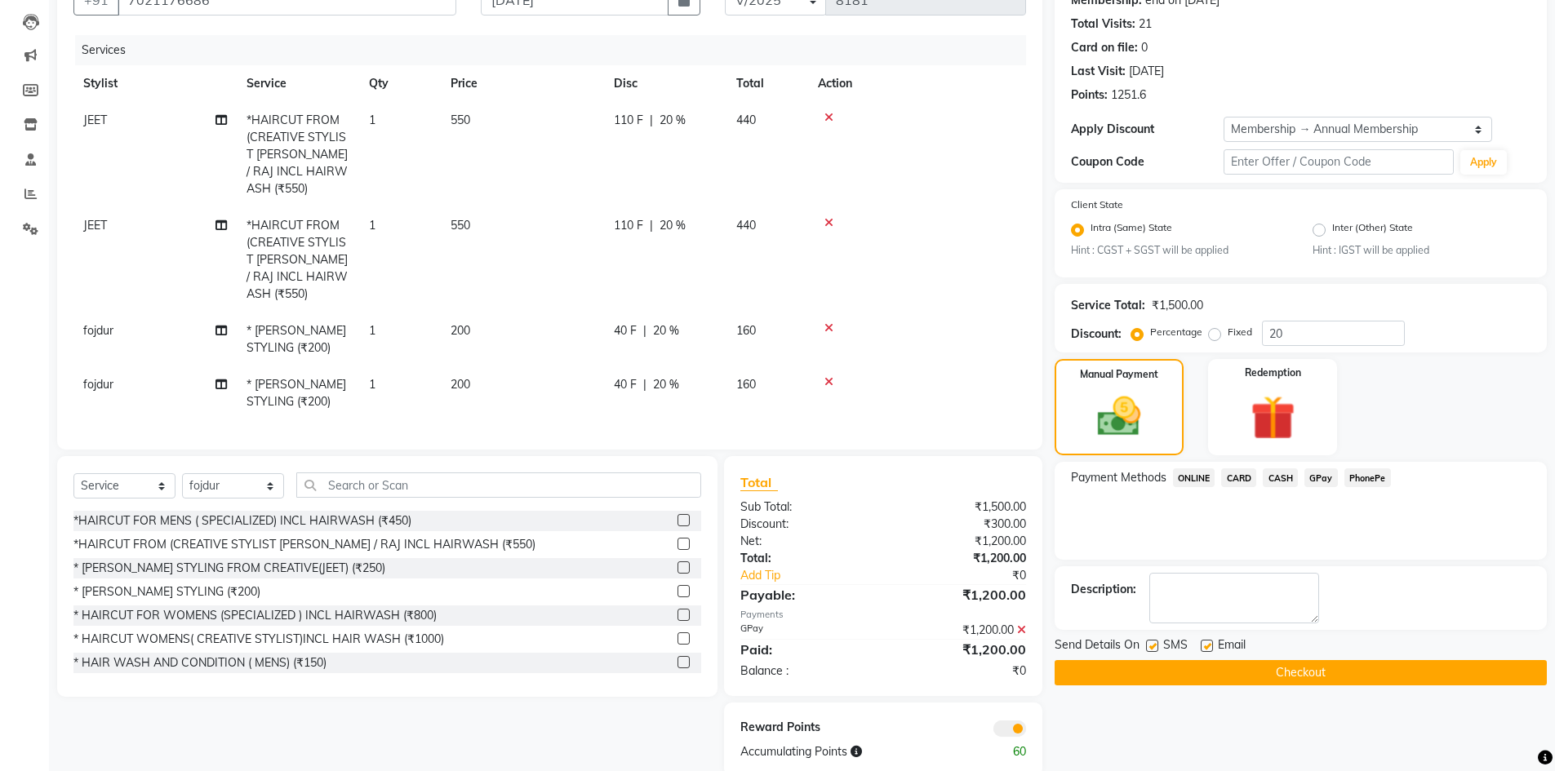
scroll to position [175, 0]
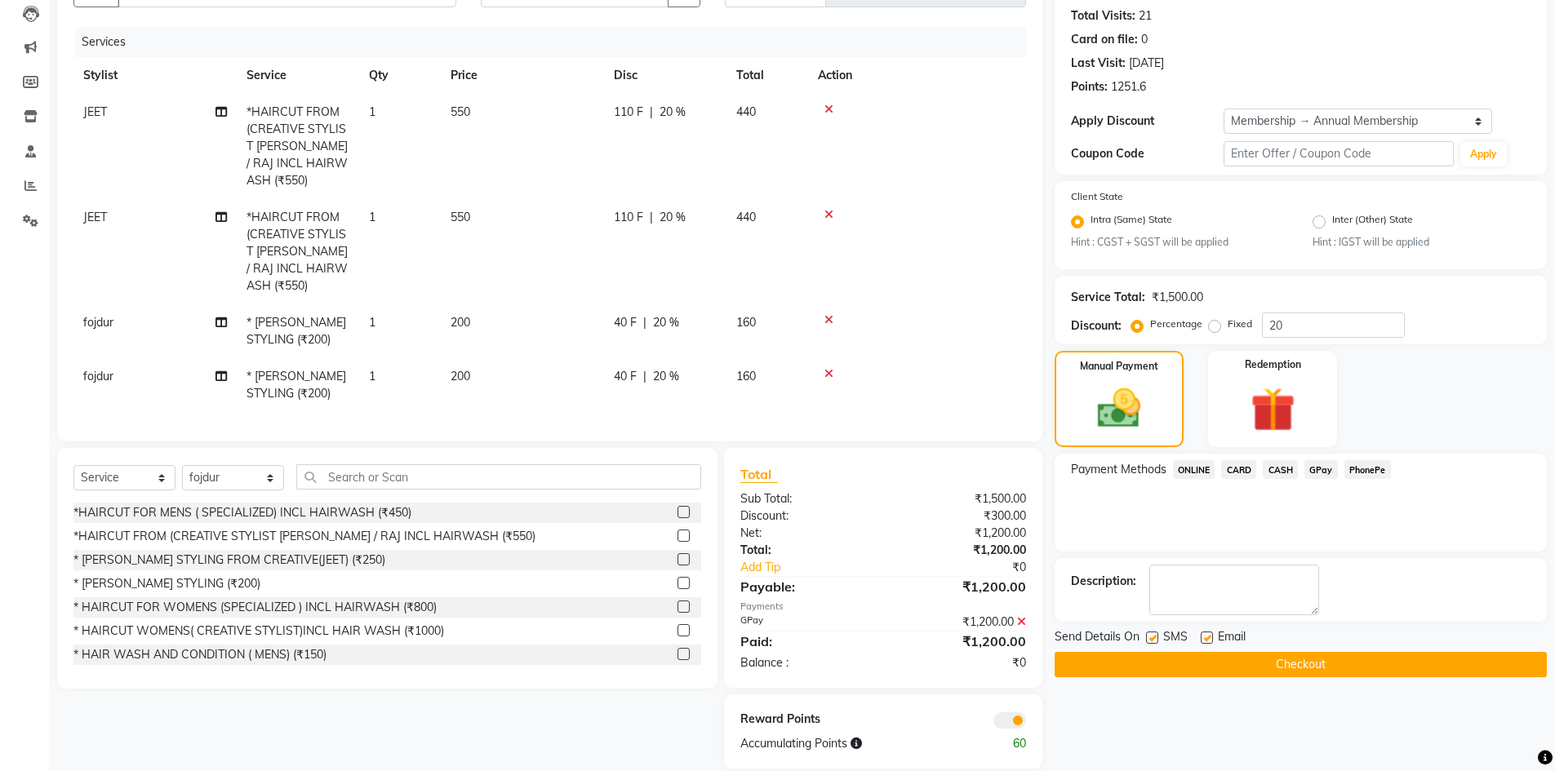
click at [1145, 664] on button "Checkout" at bounding box center [1300, 664] width 492 height 25
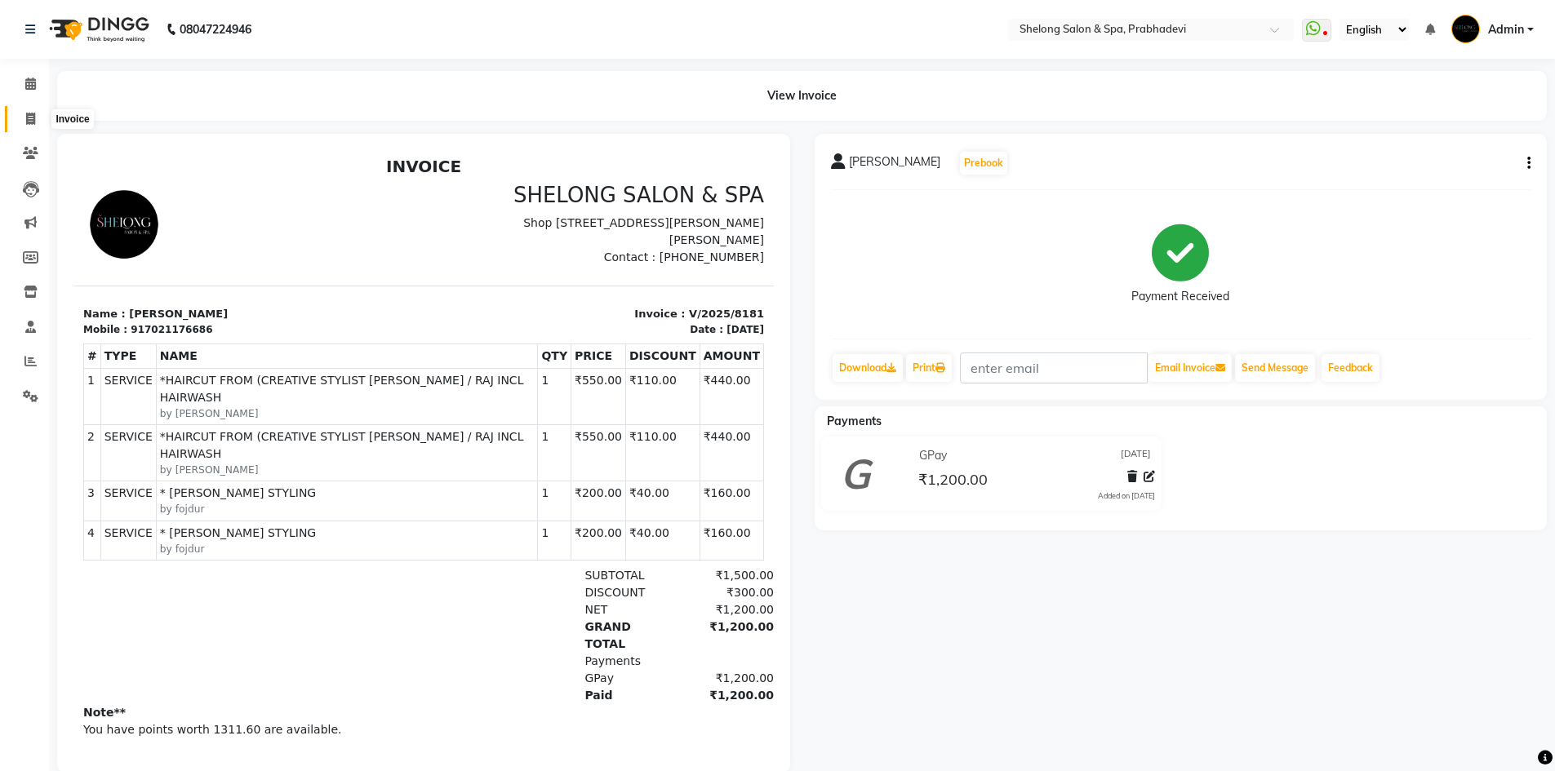
click at [32, 116] on icon at bounding box center [30, 119] width 9 height 12
select select "service"
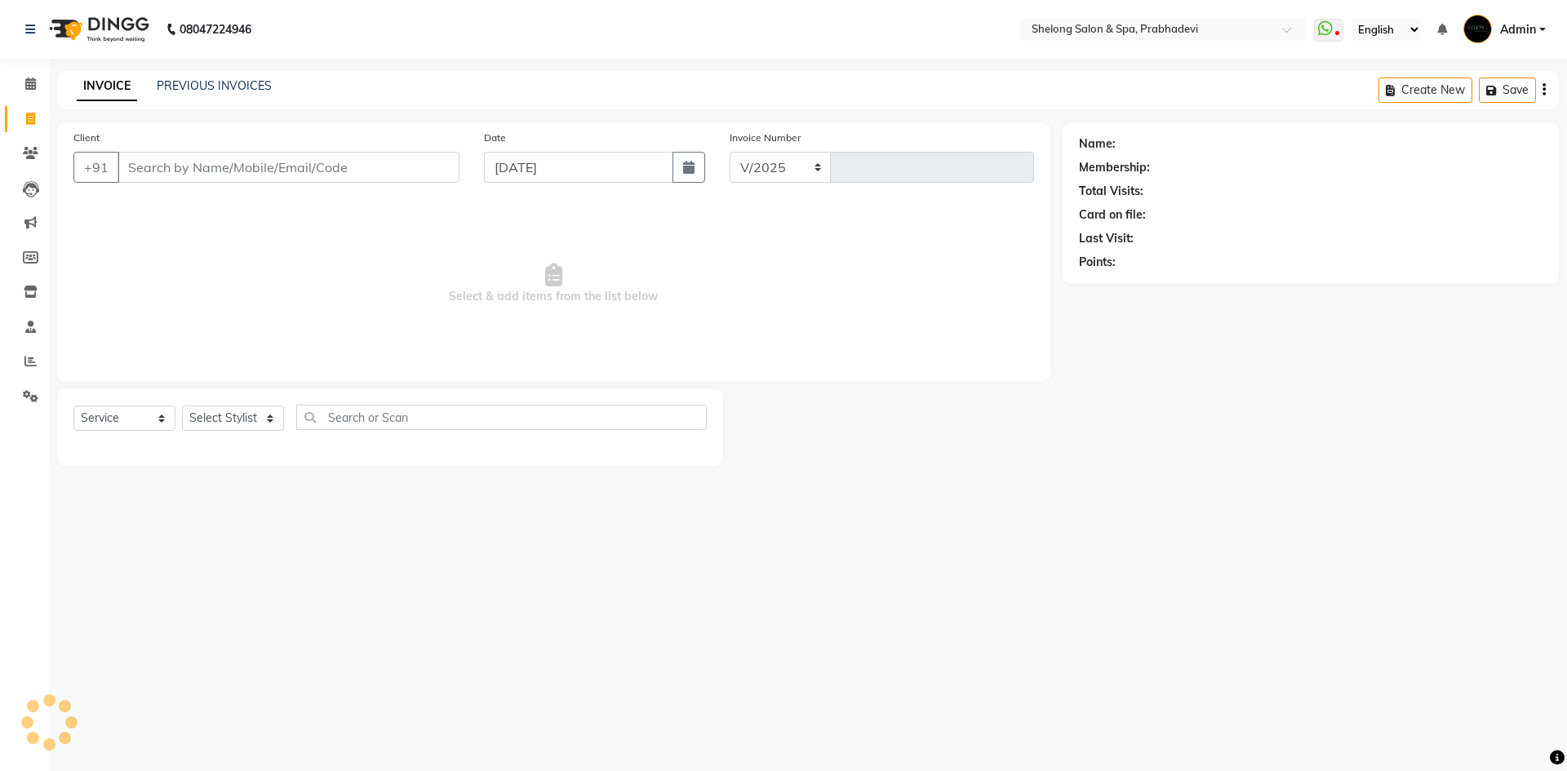
select select "3475"
type input "8182"
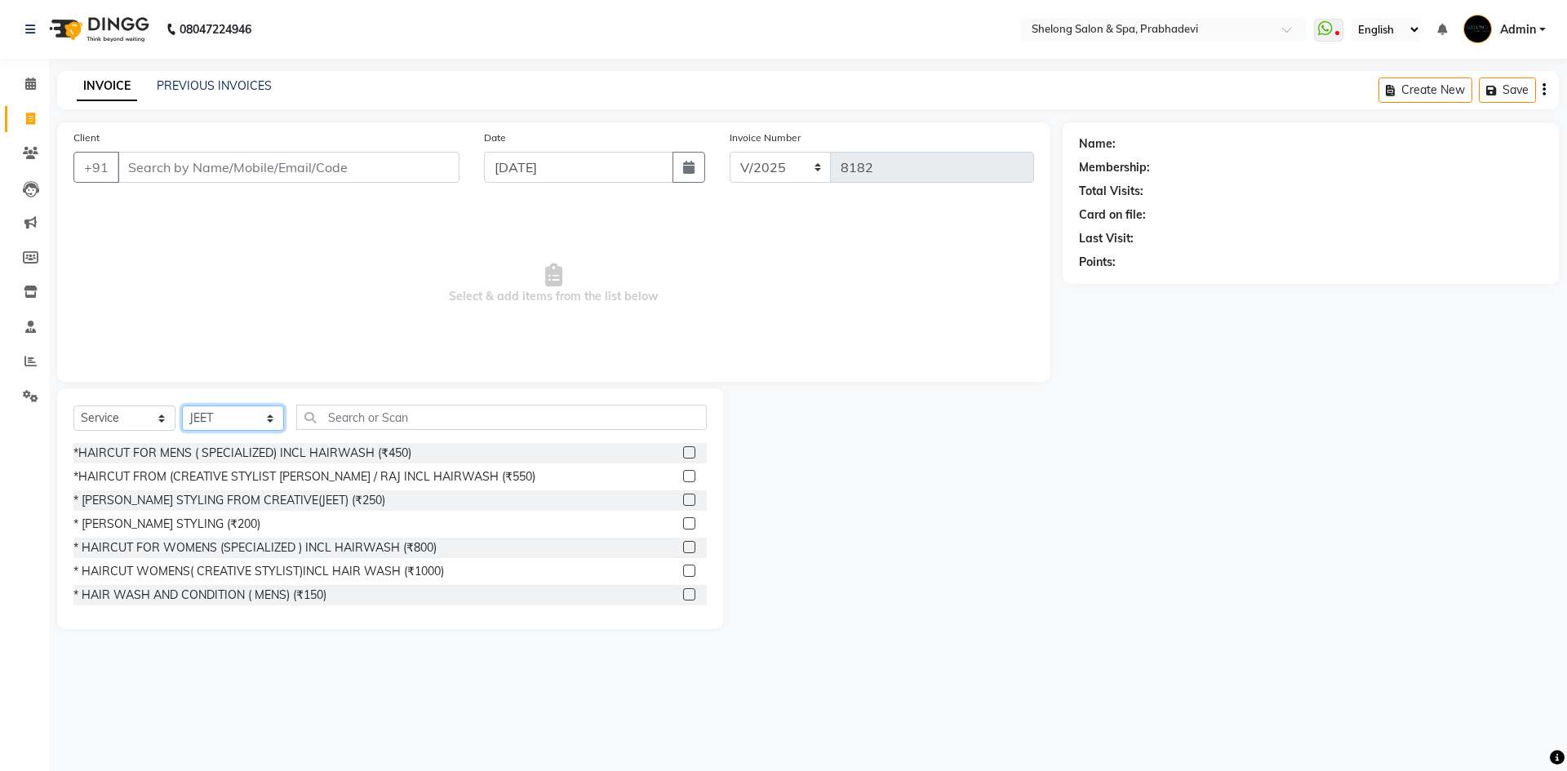
click at [232, 426] on select "Select Stylist ( [PERSON_NAME] ) ( [PERSON_NAME] ) [PERSON_NAME] fojdur [PERSON…" at bounding box center [233, 418] width 102 height 25
select select "15649"
click at [182, 406] on select "Select Stylist ( [PERSON_NAME] ) ( [PERSON_NAME] ) [PERSON_NAME] fojdur [PERSON…" at bounding box center [233, 418] width 102 height 25
click at [383, 476] on div "*HAIRCUT FROM (CREATIVE STYLIST [PERSON_NAME] / RAJ INCL HAIRWASH (₹550)" at bounding box center [304, 476] width 462 height 17
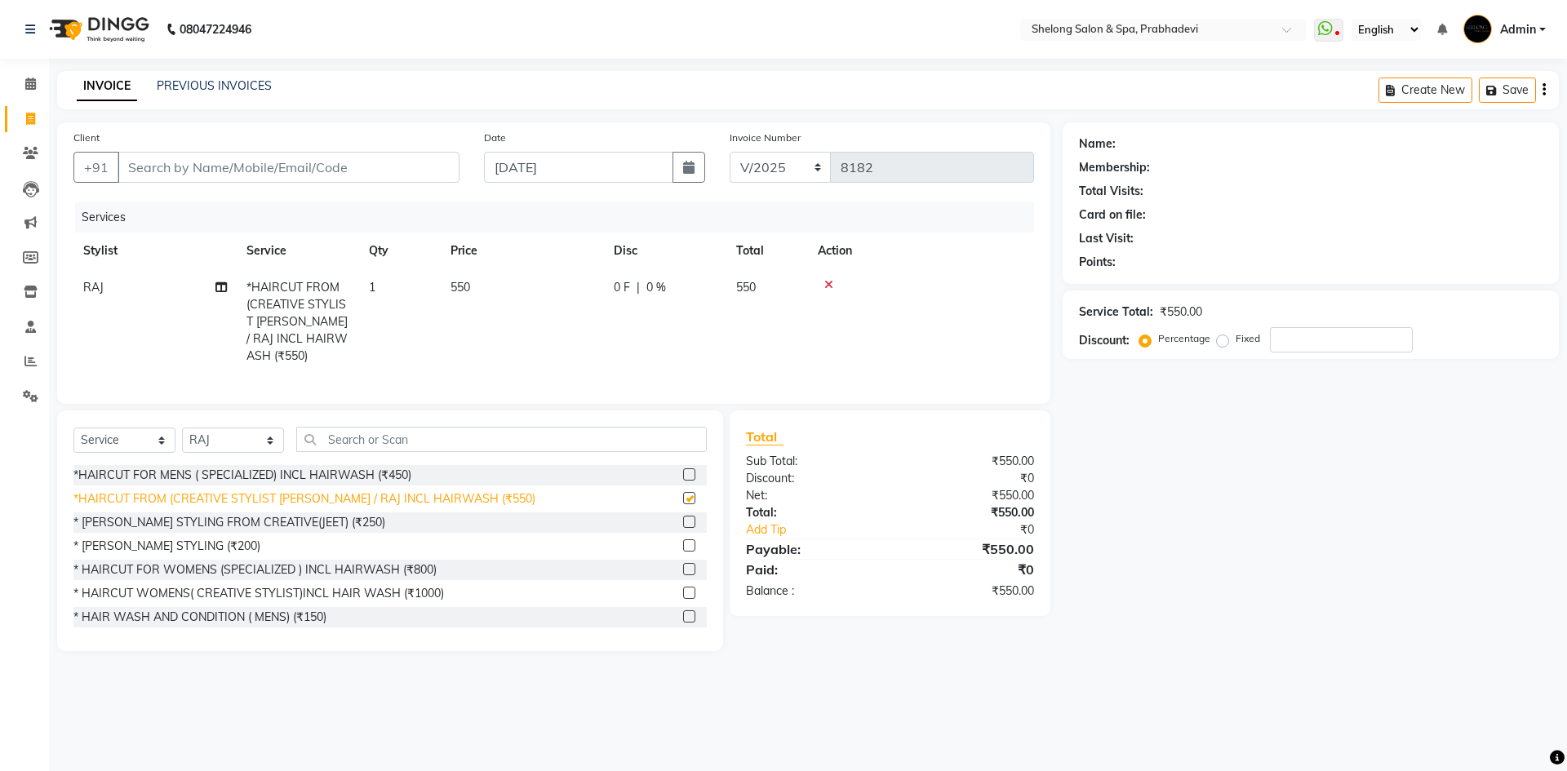
checkbox input "false"
click at [205, 539] on div "* [PERSON_NAME] STYLING (₹200)" at bounding box center [166, 546] width 187 height 17
checkbox input "false"
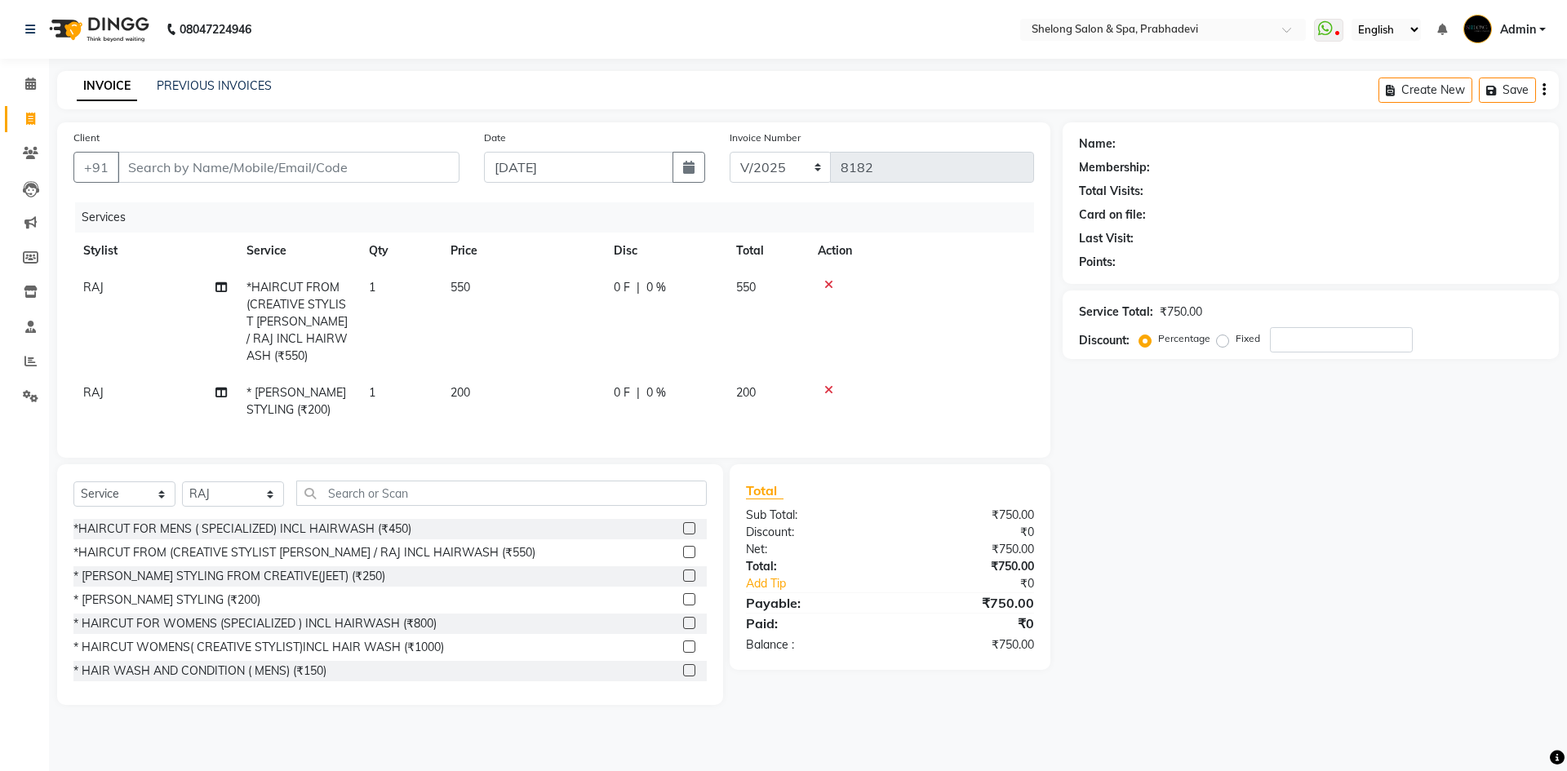
click at [832, 384] on icon at bounding box center [828, 389] width 9 height 11
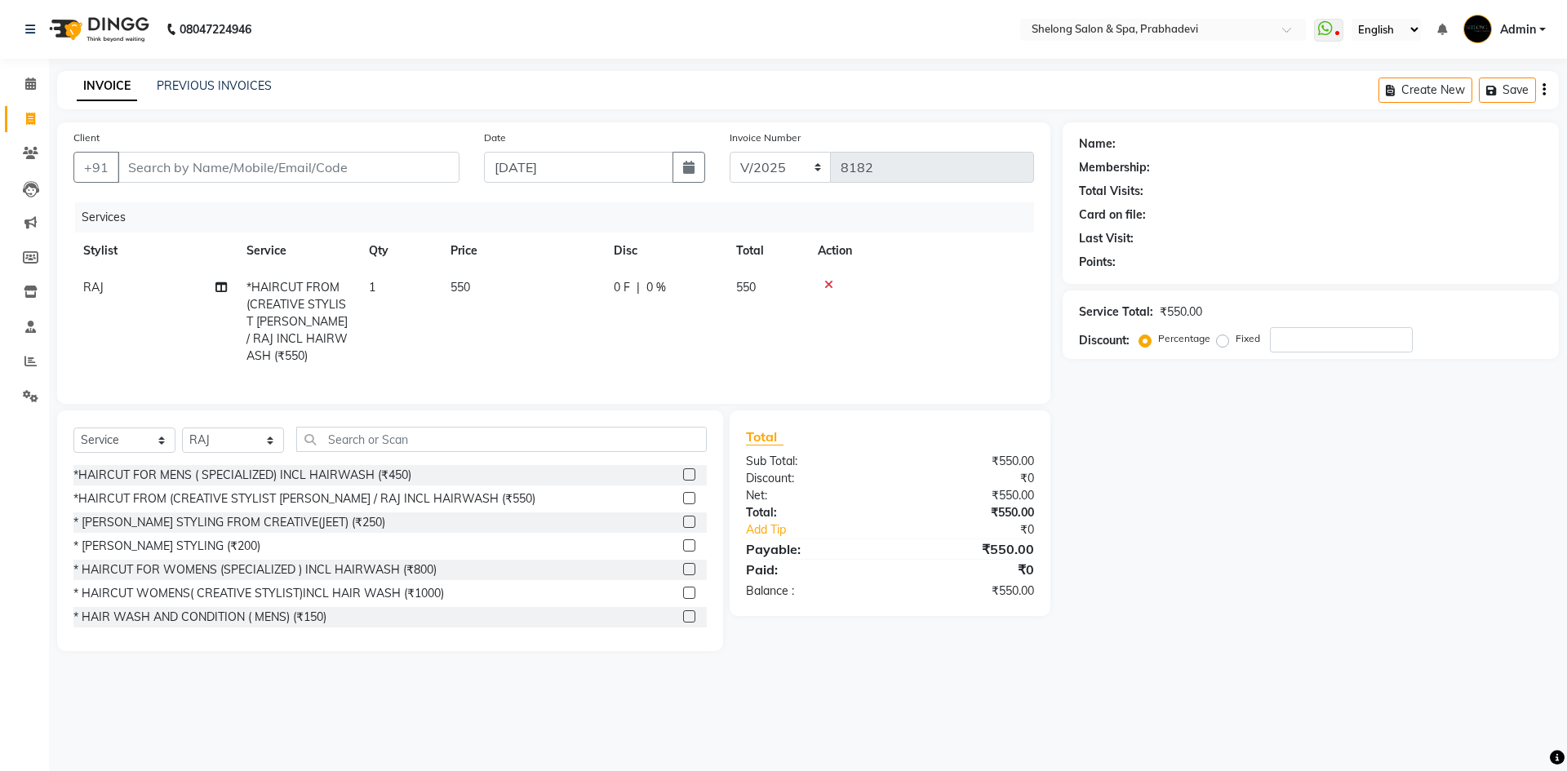
click at [302, 515] on div "* [PERSON_NAME] STYLING FROM CREATIVE(JEET) (₹250)" at bounding box center [229, 522] width 312 height 17
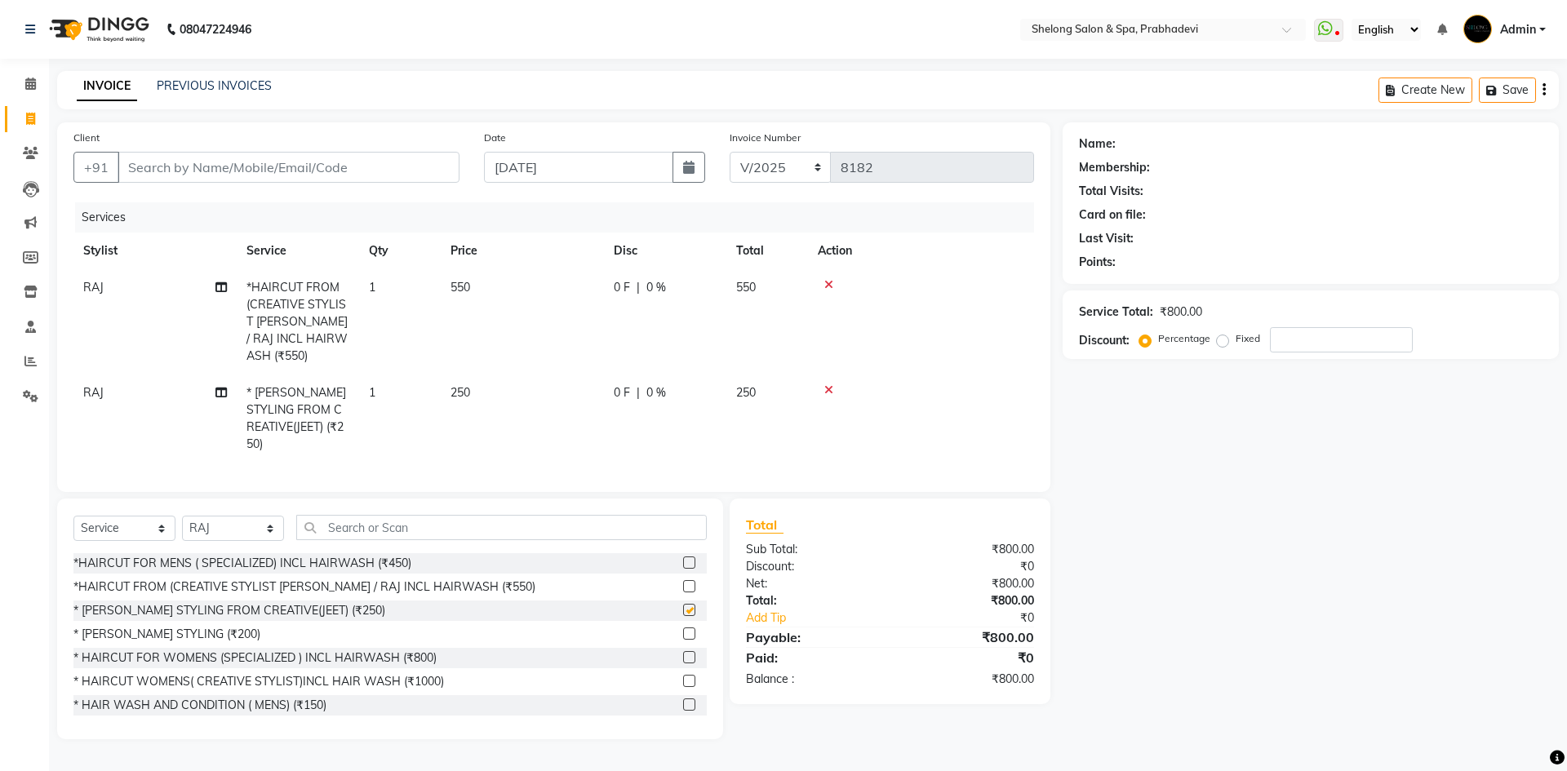
checkbox input "false"
click at [147, 180] on input "Client" at bounding box center [289, 167] width 342 height 31
type input "9"
type input "0"
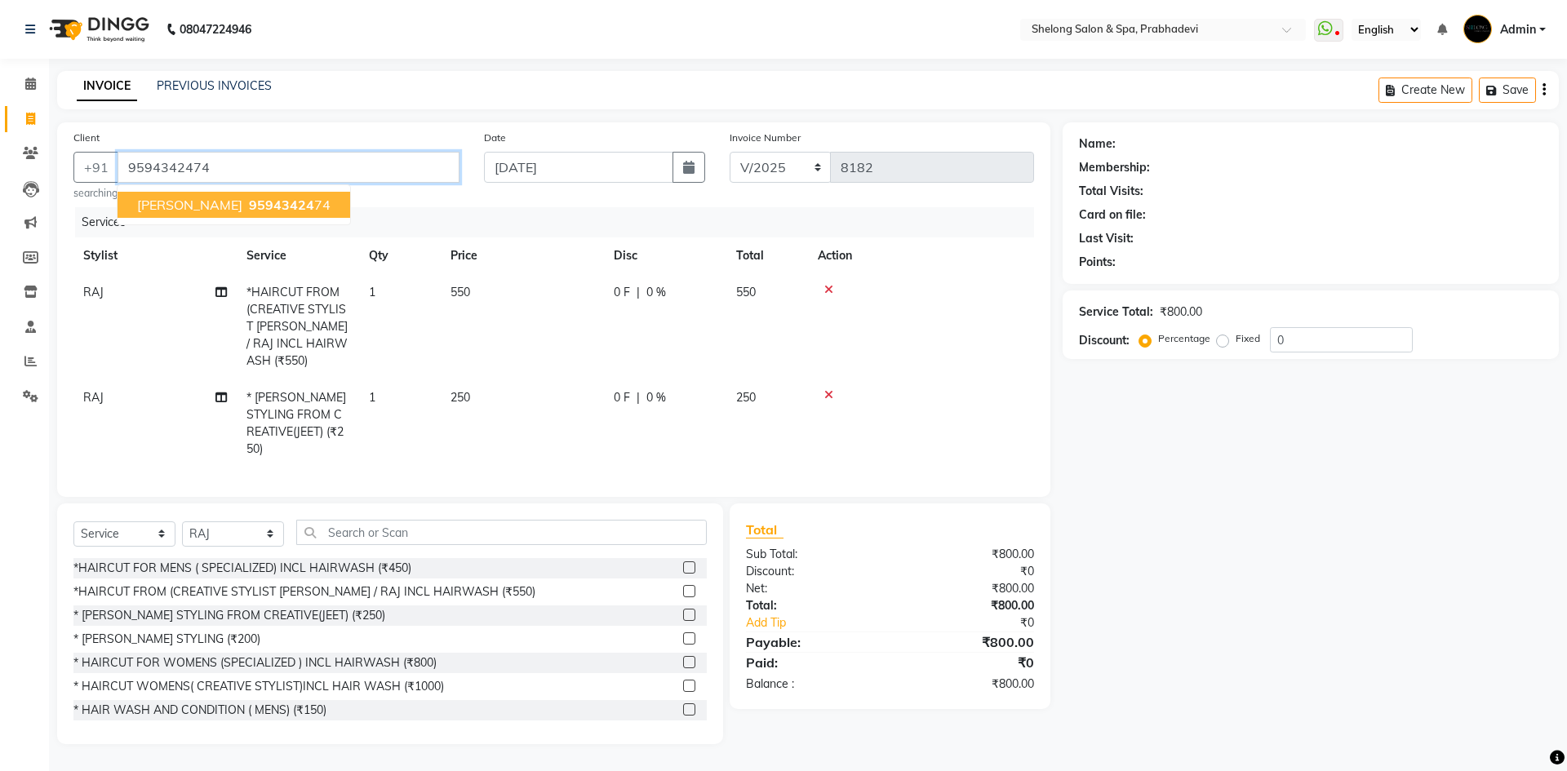
type input "9594342474"
select select "1: Object"
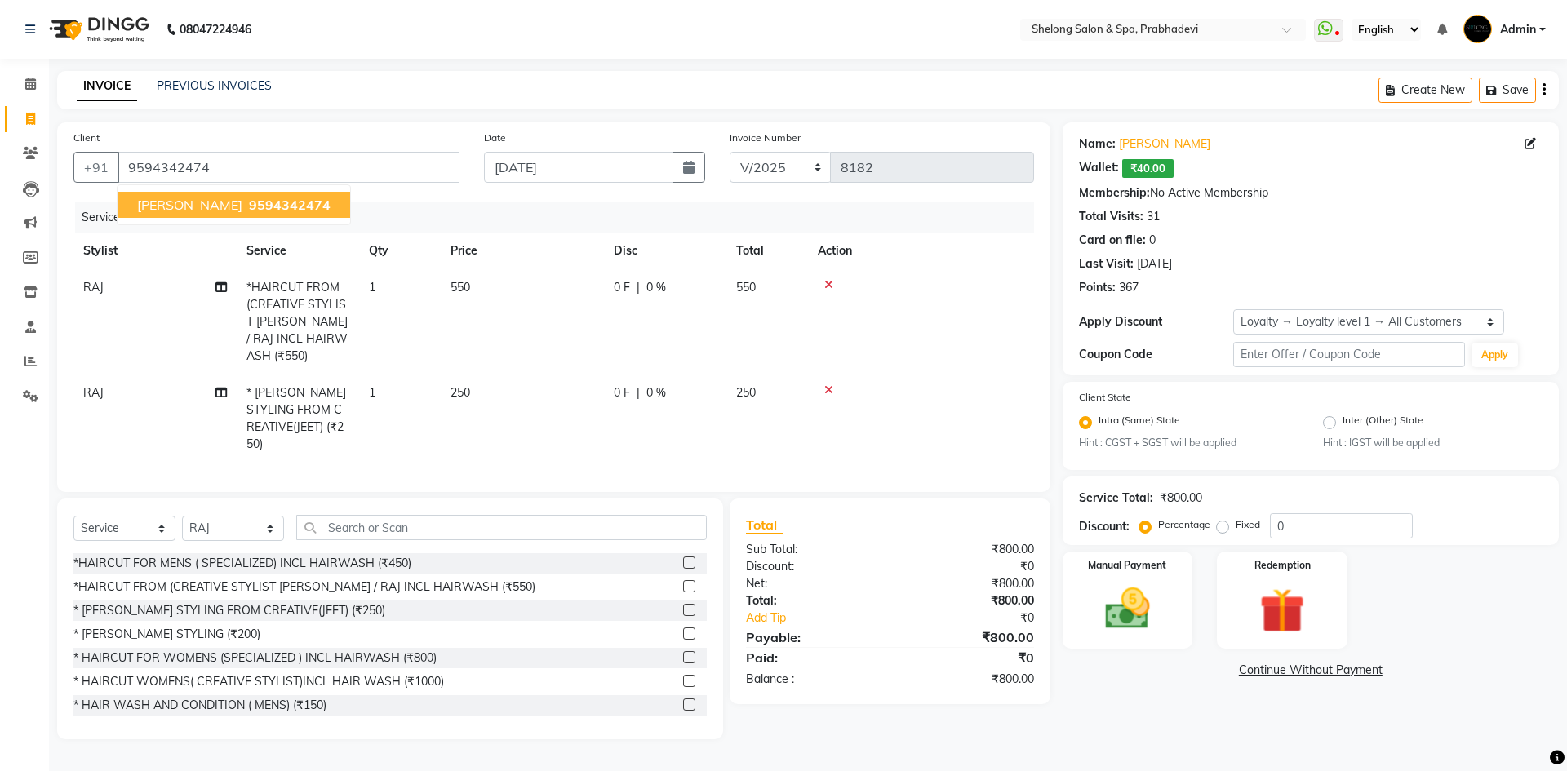
click at [246, 205] on ngb-highlight "9594342474" at bounding box center [288, 205] width 85 height 16
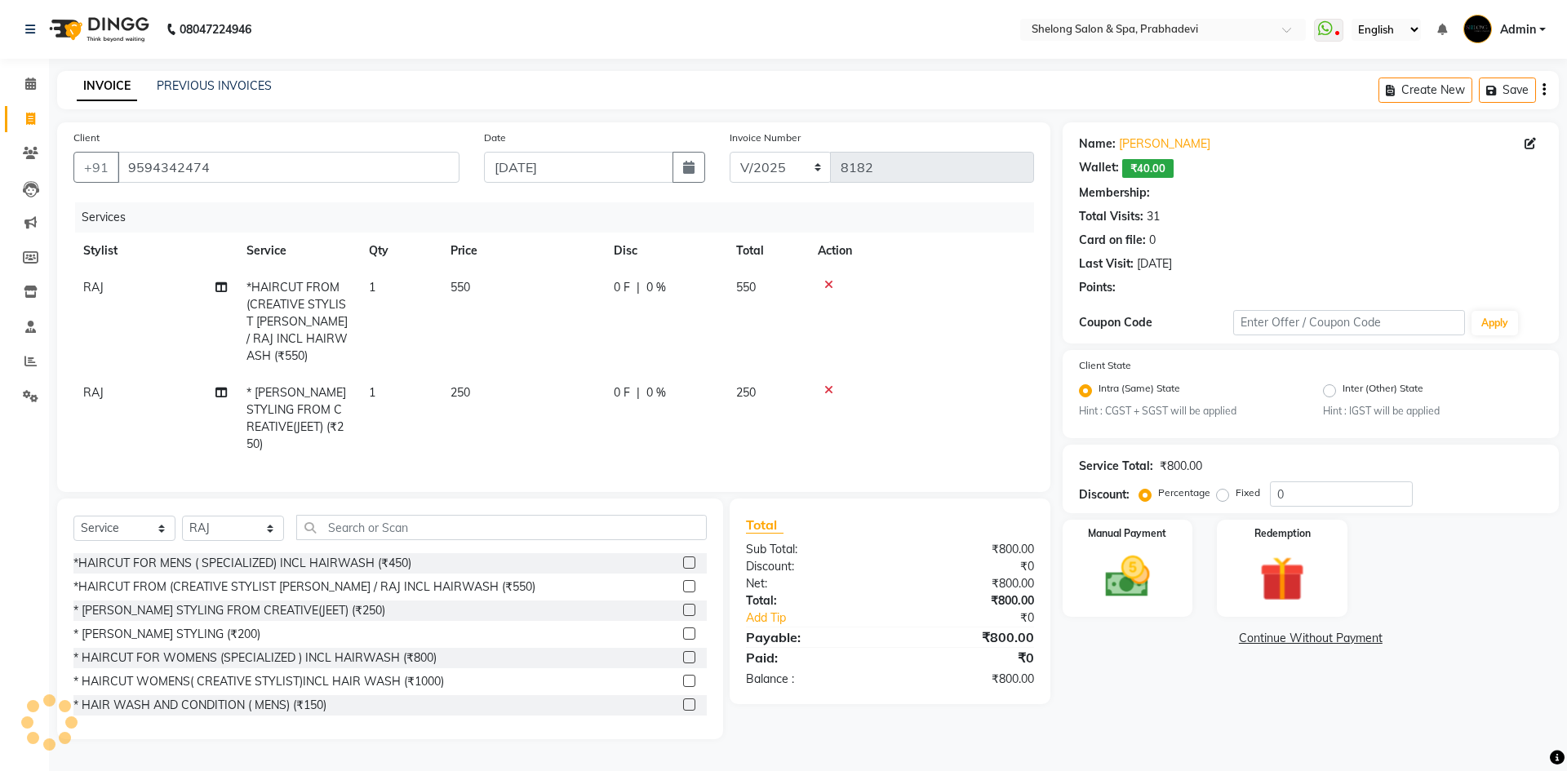
select select "1: Object"
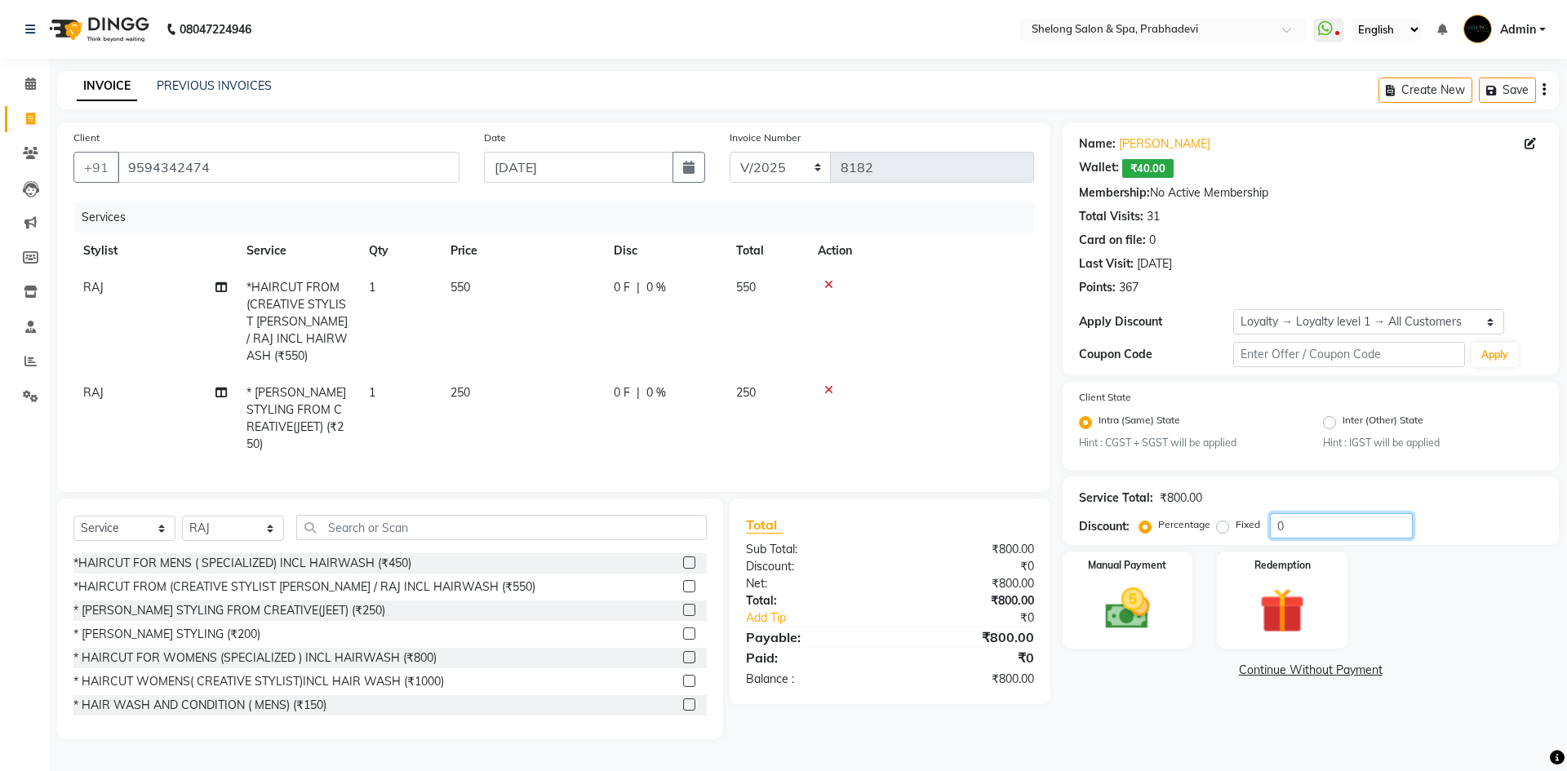
click at [1293, 525] on input "0" at bounding box center [1341, 525] width 143 height 25
type input "020"
click at [1092, 628] on img at bounding box center [1128, 610] width 76 height 54
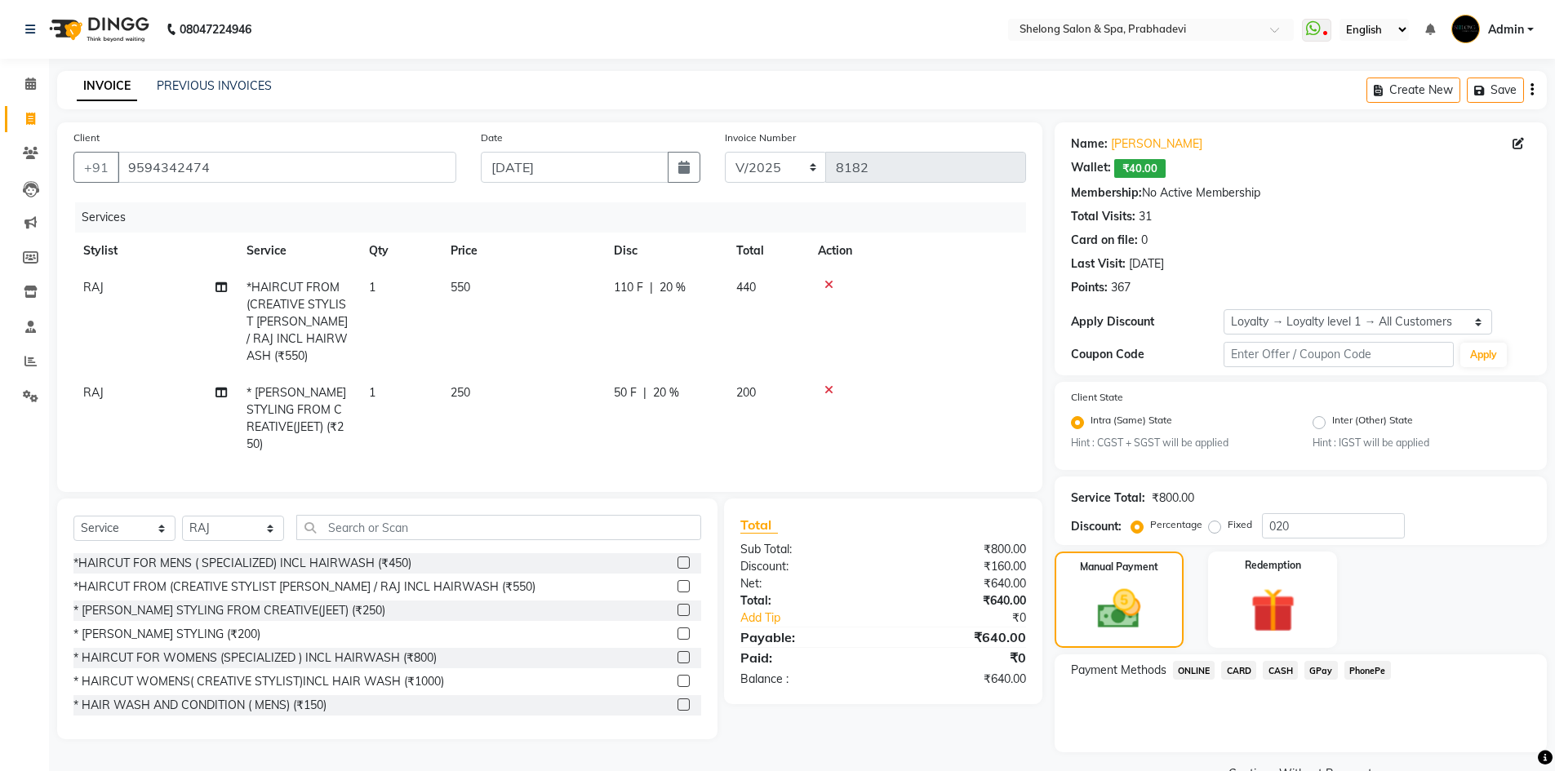
drag, startPoint x: 1274, startPoint y: 668, endPoint x: 1284, endPoint y: 680, distance: 15.0
click at [1276, 668] on span "CASH" at bounding box center [1280, 670] width 35 height 19
click at [1292, 753] on button "Add Payment" at bounding box center [1381, 756] width 299 height 25
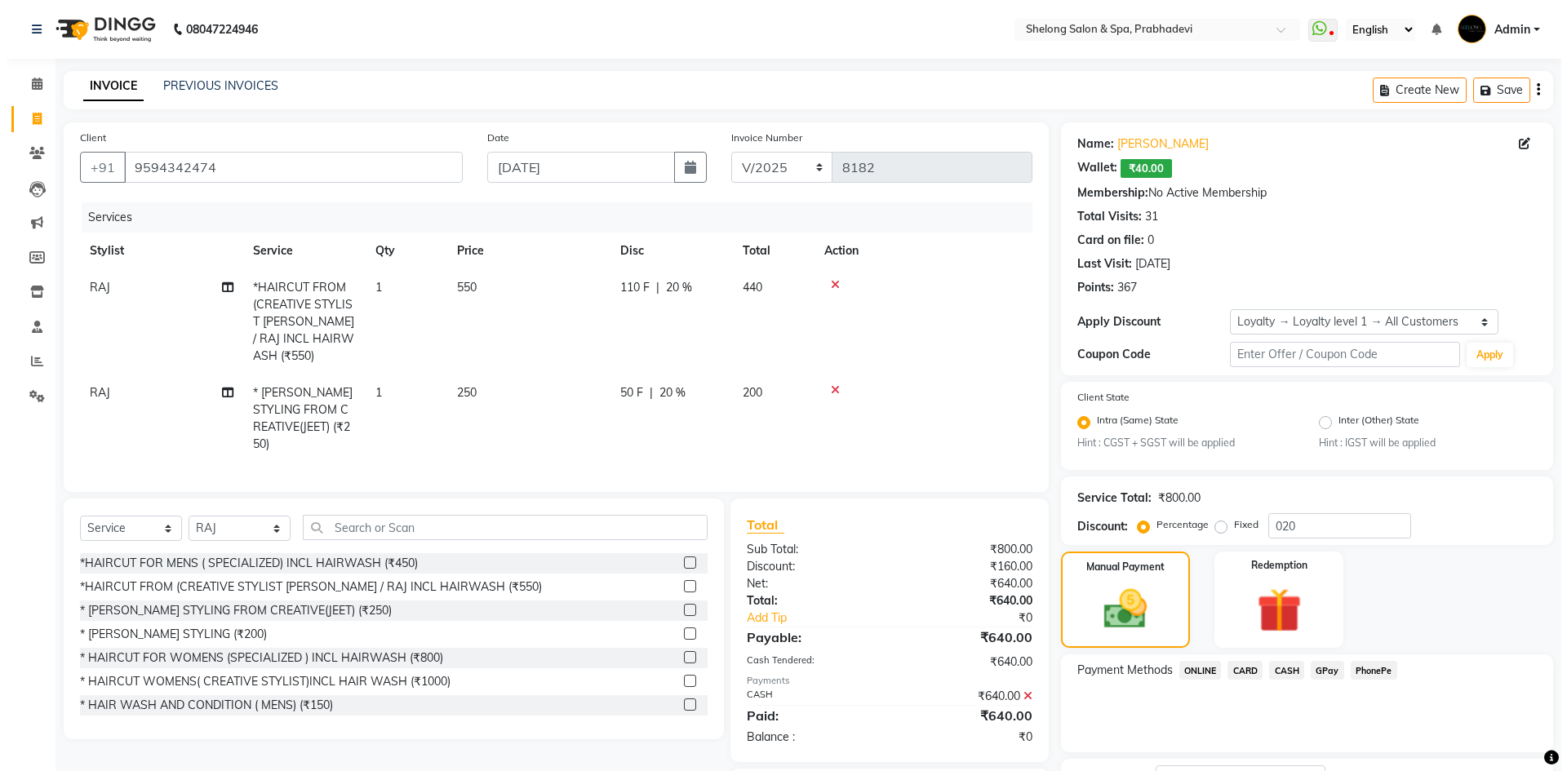
scroll to position [82, 0]
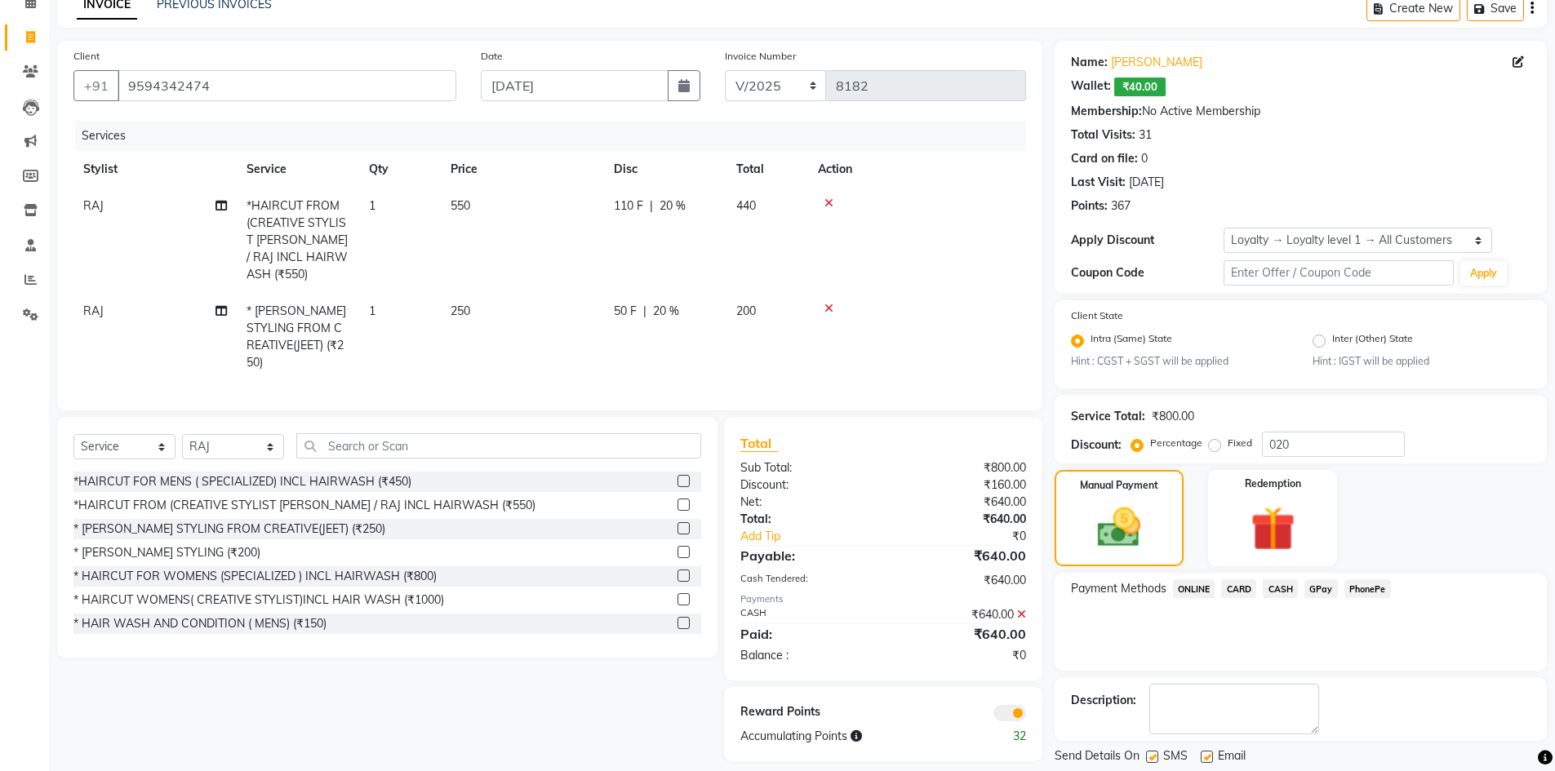
click at [1013, 705] on span at bounding box center [1009, 713] width 33 height 16
click at [1026, 716] on input "checkbox" at bounding box center [1026, 716] width 0 height 0
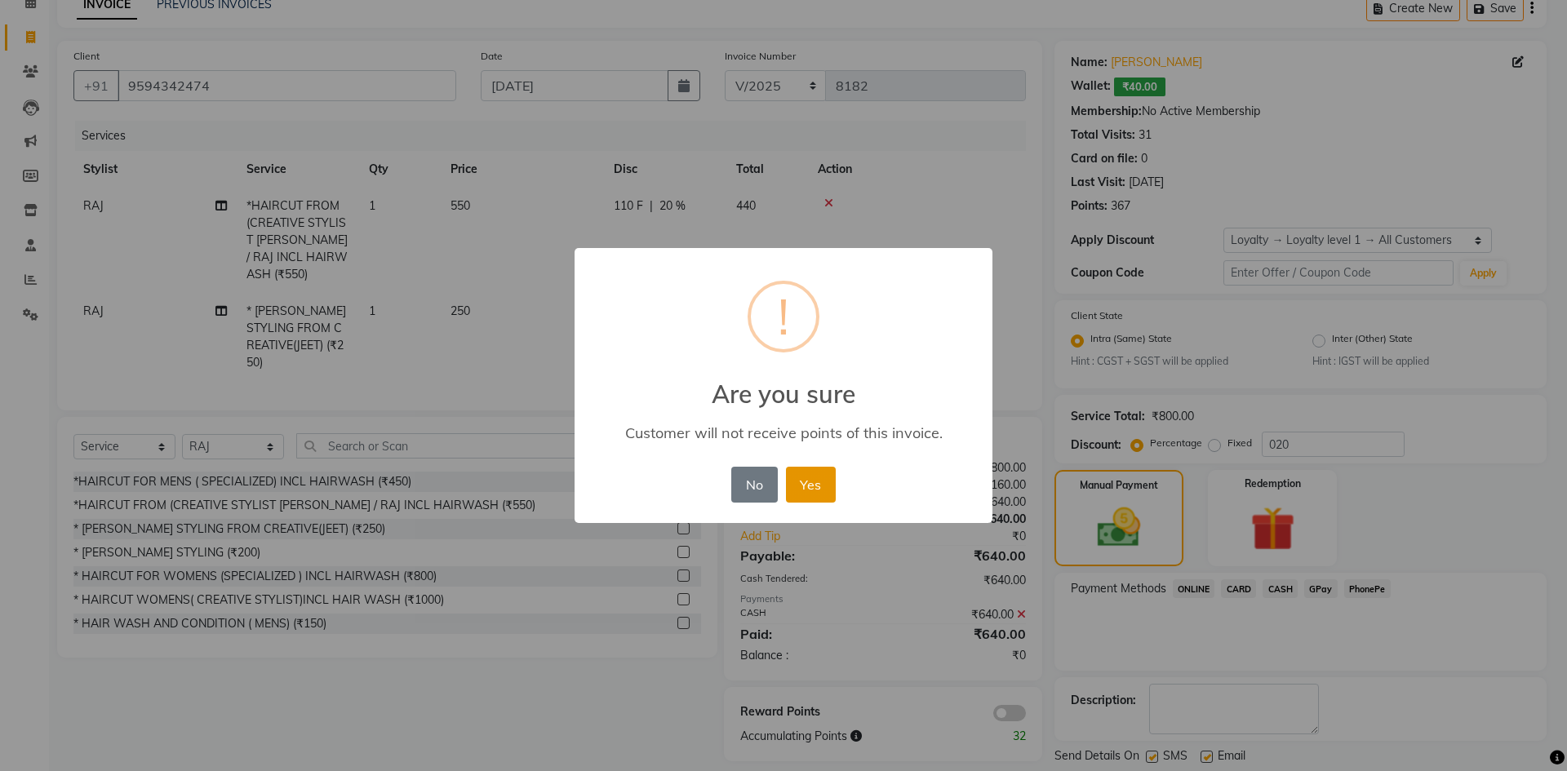
click at [824, 492] on button "Yes" at bounding box center [811, 485] width 50 height 36
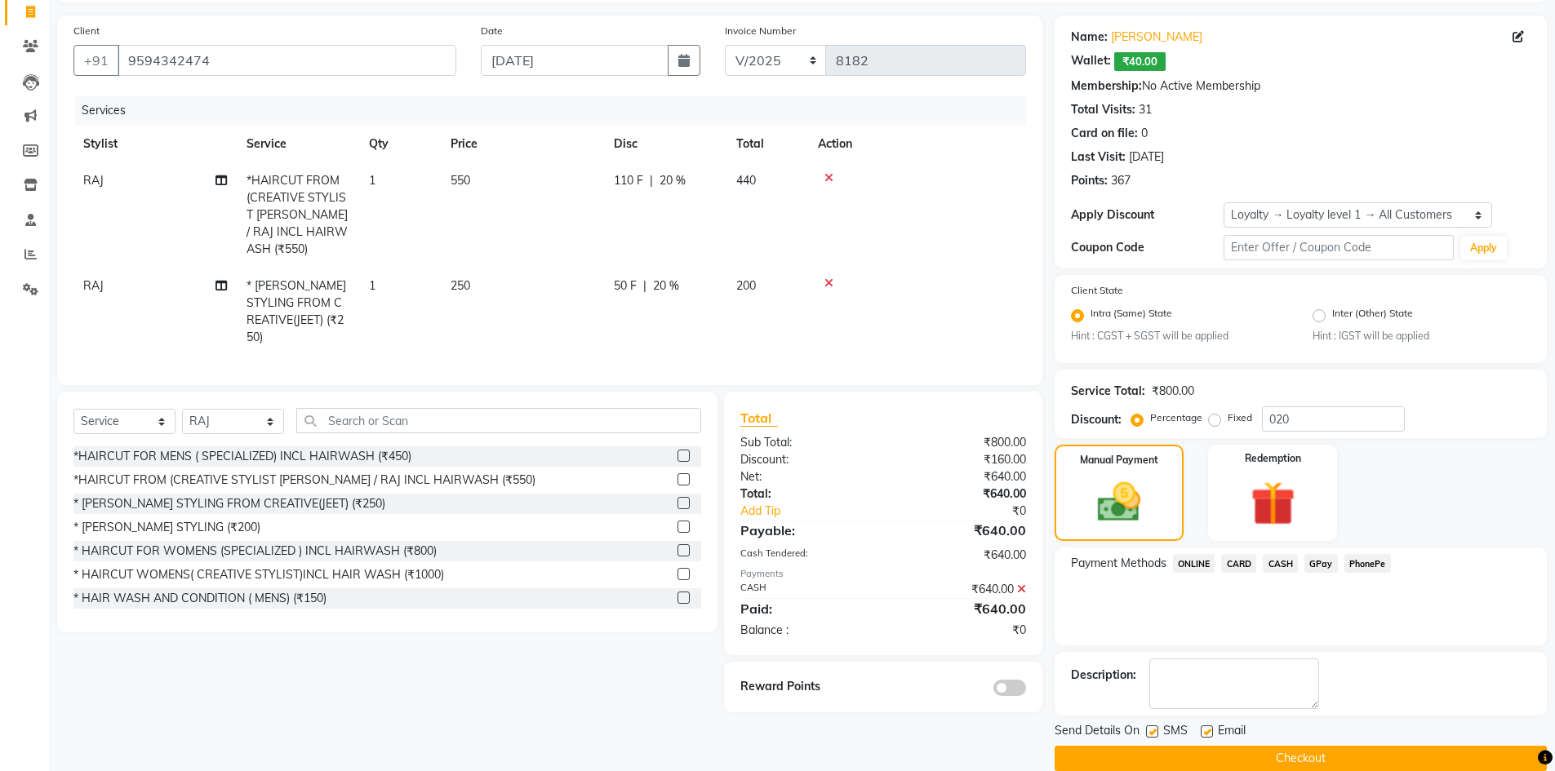
scroll to position [131, 0]
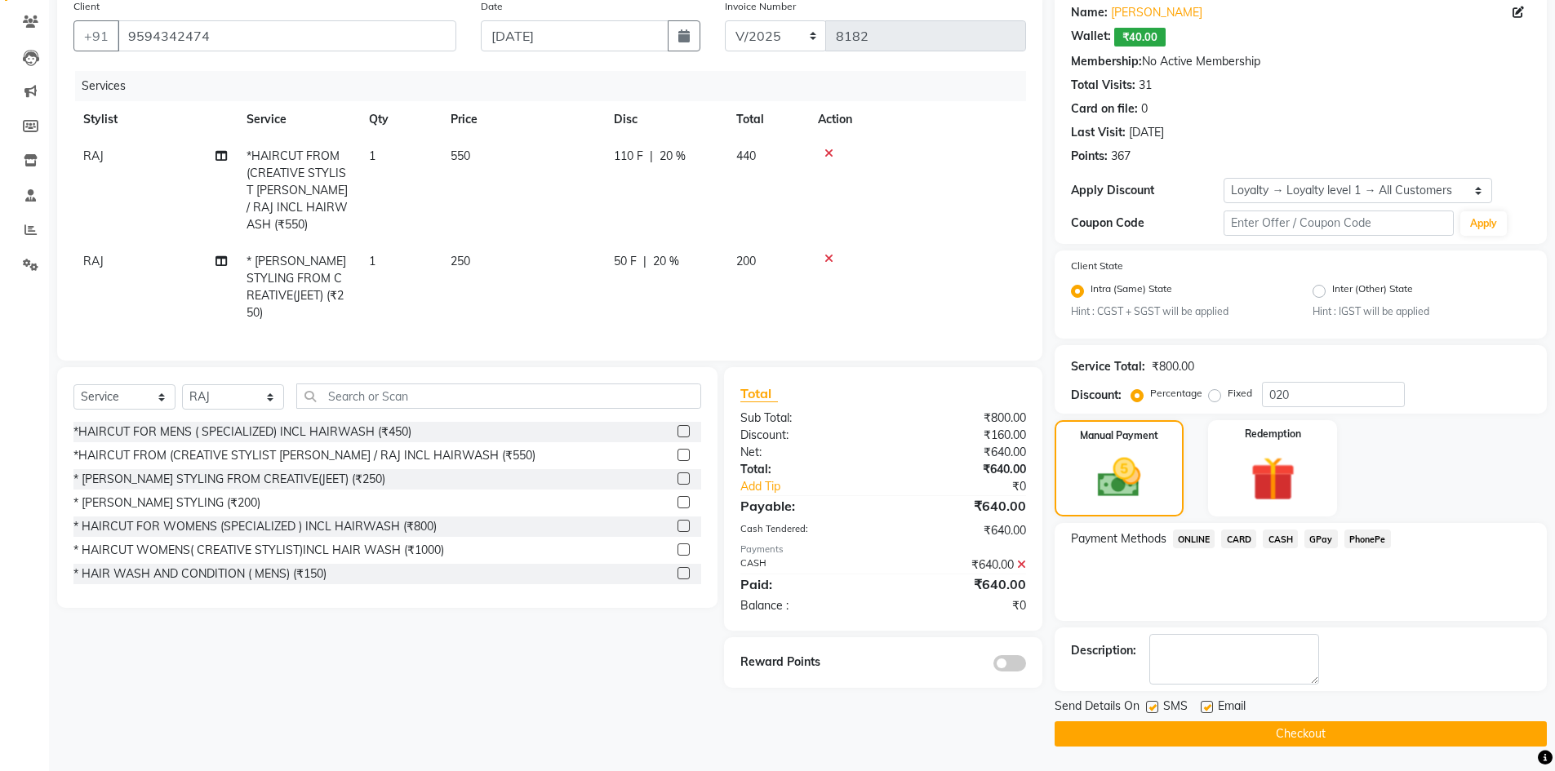
click at [1268, 735] on button "Checkout" at bounding box center [1300, 733] width 492 height 25
